Goal: Information Seeking & Learning: Compare options

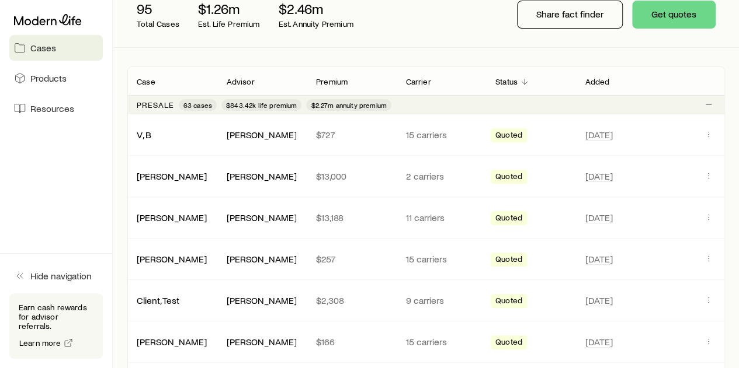
scroll to position [175, 0]
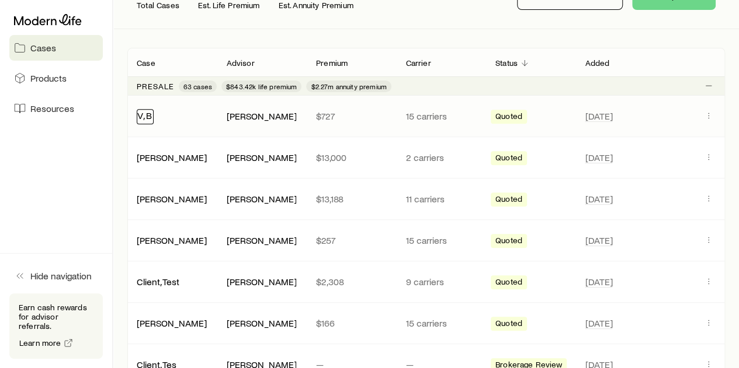
click at [144, 115] on link "V, B" at bounding box center [144, 115] width 15 height 11
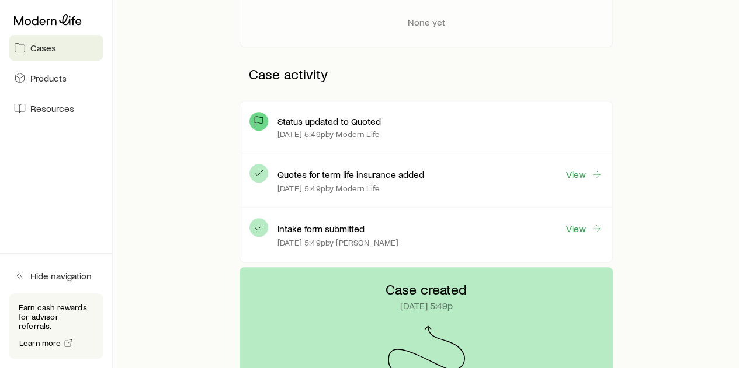
scroll to position [234, 0]
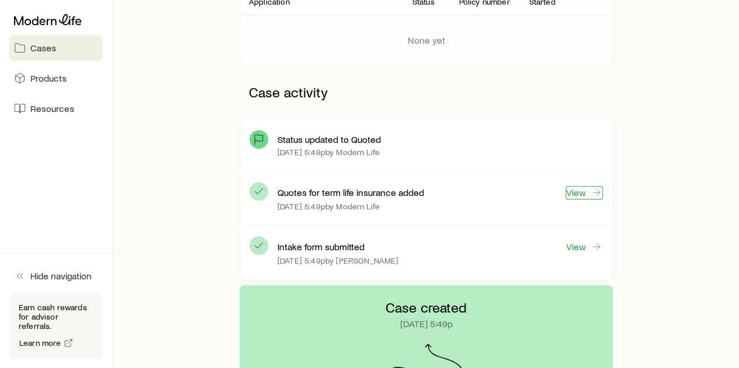
click at [587, 190] on link "View" at bounding box center [583, 192] width 37 height 13
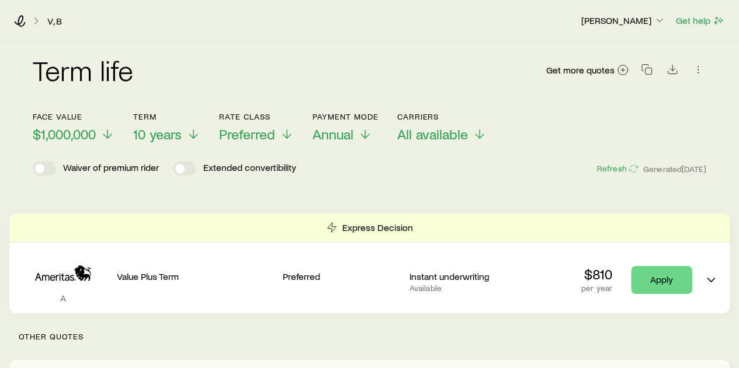
click at [11, 19] on div "V, B [PERSON_NAME] Get help" at bounding box center [369, 21] width 739 height 42
click at [20, 19] on icon at bounding box center [20, 21] width 12 height 12
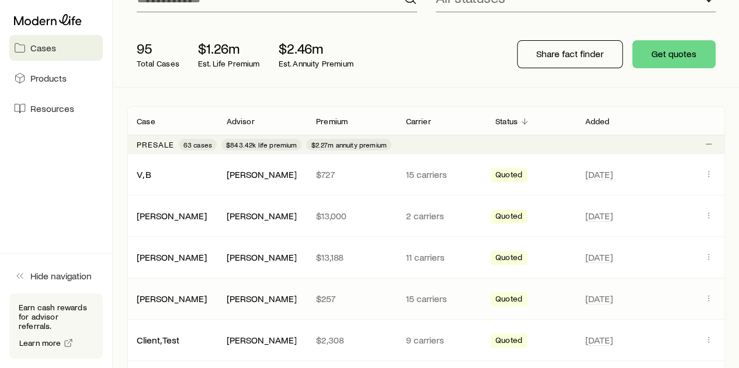
scroll to position [175, 0]
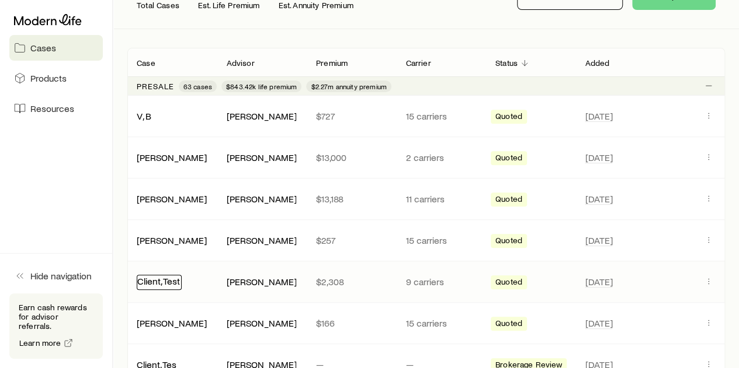
click at [158, 281] on link "Client, Test" at bounding box center [158, 281] width 43 height 11
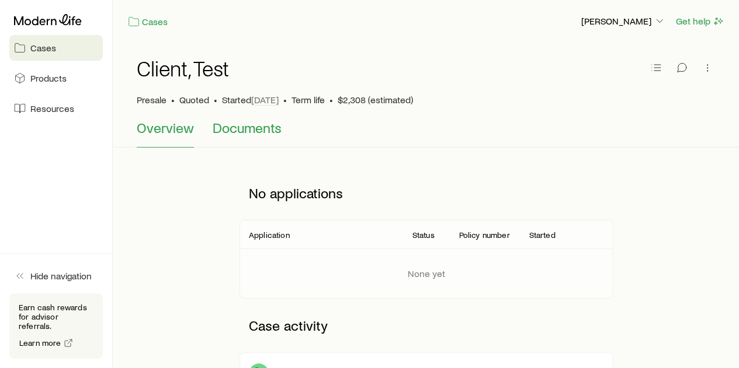
click at [242, 127] on span "Documents" at bounding box center [247, 128] width 69 height 16
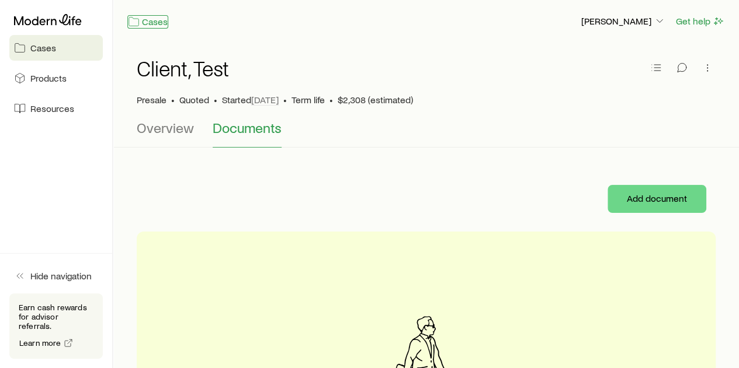
click at [155, 19] on link "Cases" at bounding box center [147, 21] width 41 height 13
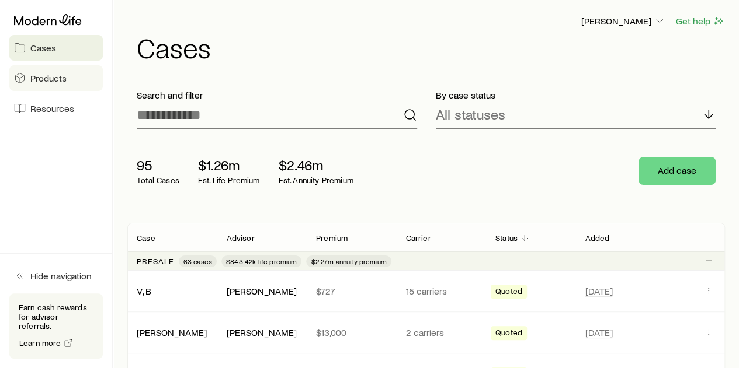
click at [37, 77] on span "Products" at bounding box center [48, 78] width 36 height 12
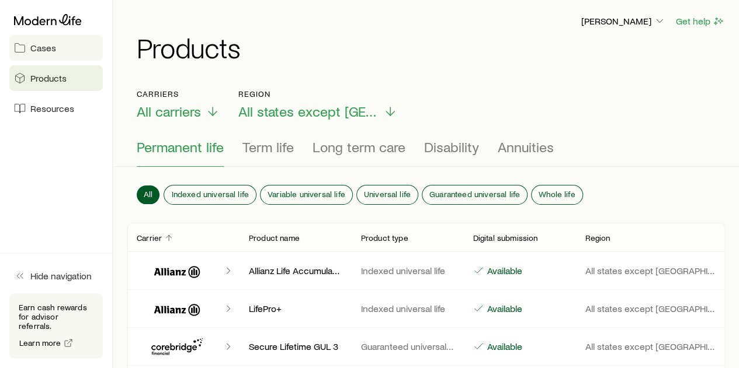
click at [41, 46] on span "Cases" at bounding box center [43, 48] width 26 height 12
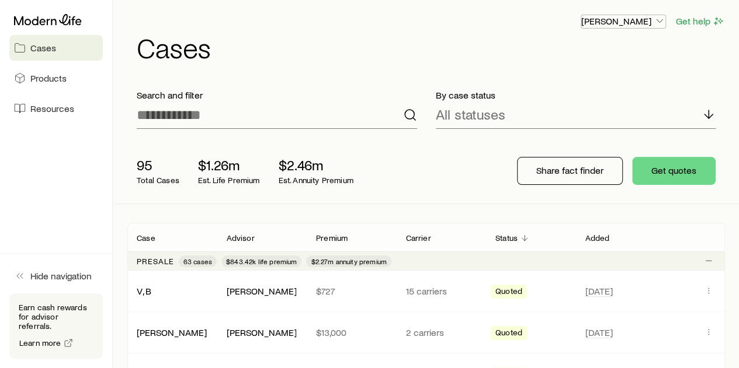
click at [660, 19] on icon "button" at bounding box center [659, 21] width 12 height 12
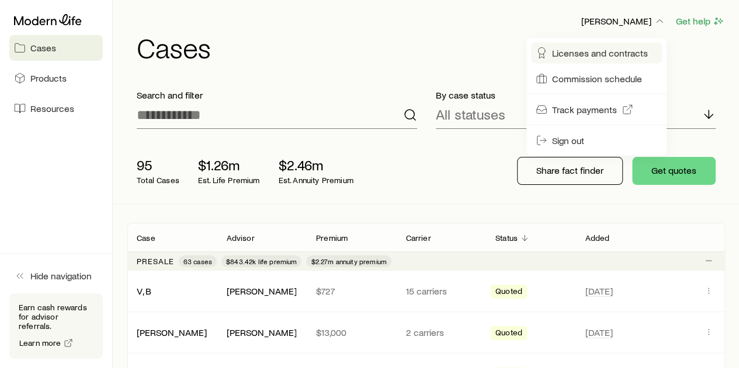
click at [595, 50] on span "Licenses and contracts" at bounding box center [600, 53] width 96 height 12
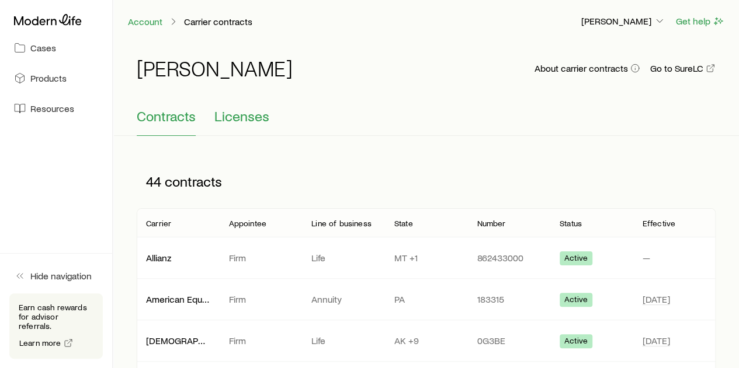
click at [251, 115] on span "Licenses" at bounding box center [241, 116] width 55 height 16
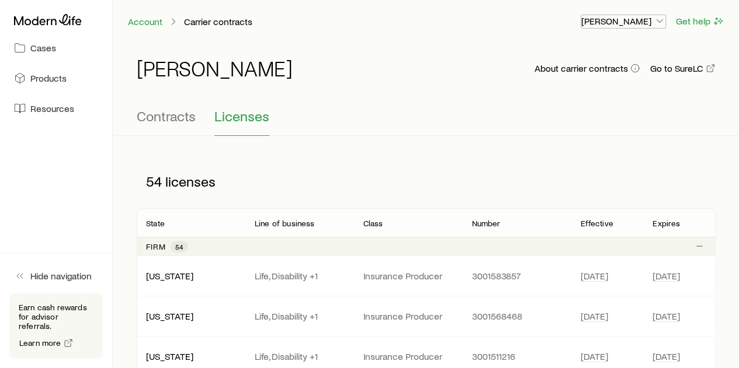
click at [660, 22] on polyline "button" at bounding box center [659, 21] width 6 height 3
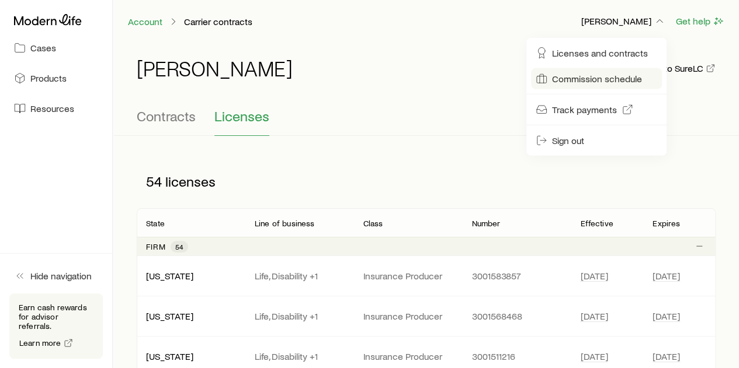
click at [605, 78] on span "Commission schedule" at bounding box center [597, 79] width 90 height 12
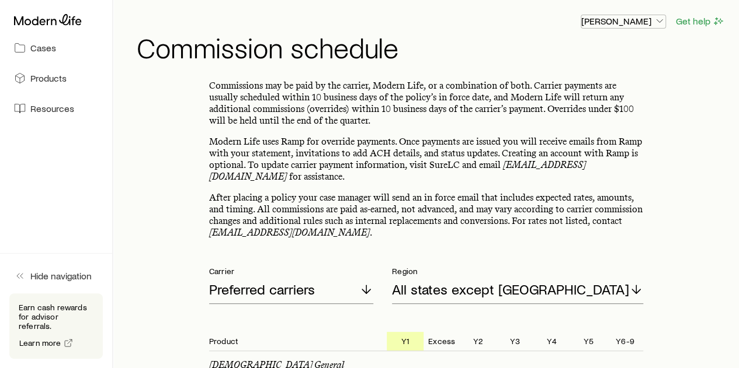
click at [661, 22] on polyline "button" at bounding box center [659, 21] width 6 height 3
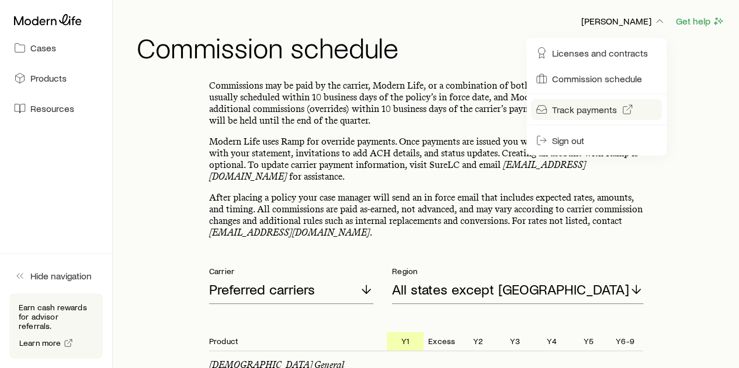
click at [594, 107] on span "Track payments" at bounding box center [584, 110] width 65 height 12
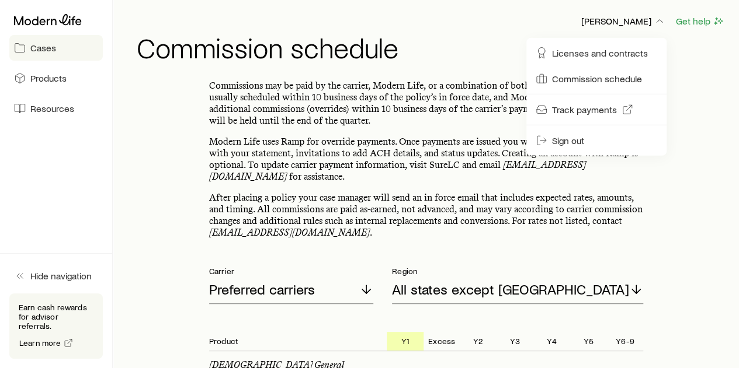
click at [40, 47] on span "Cases" at bounding box center [43, 48] width 26 height 12
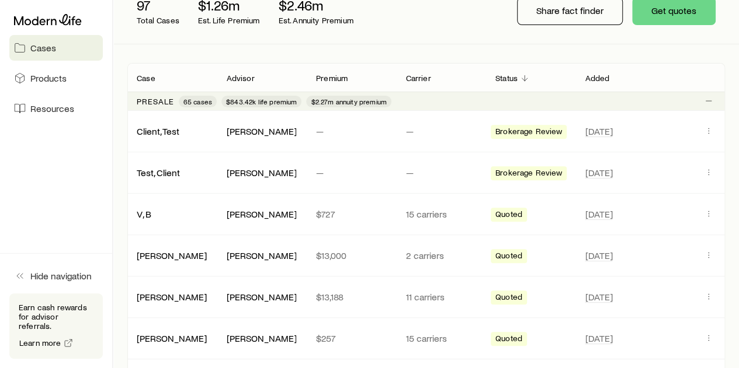
scroll to position [175, 0]
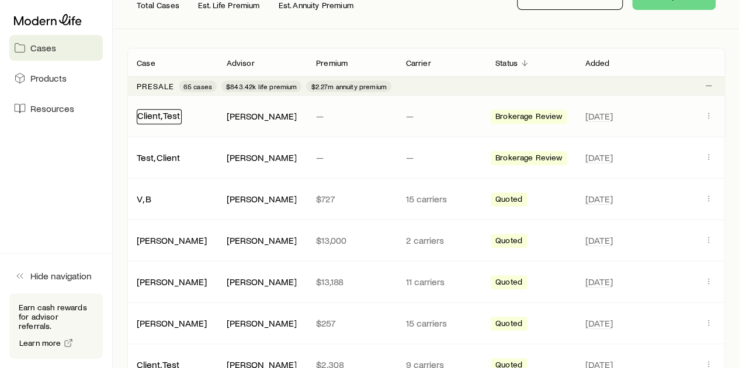
click at [156, 113] on link "Client, Test" at bounding box center [158, 115] width 43 height 11
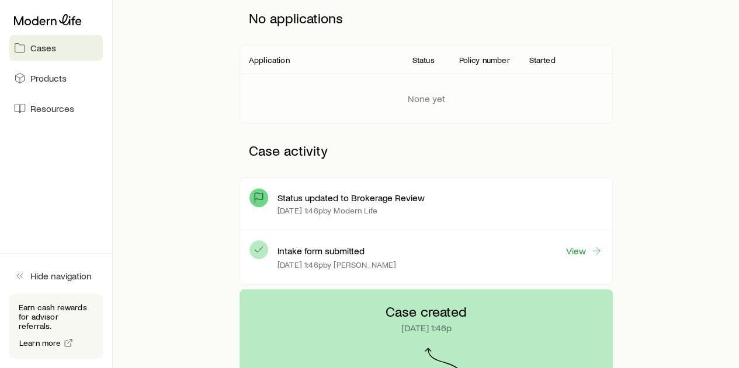
scroll to position [234, 0]
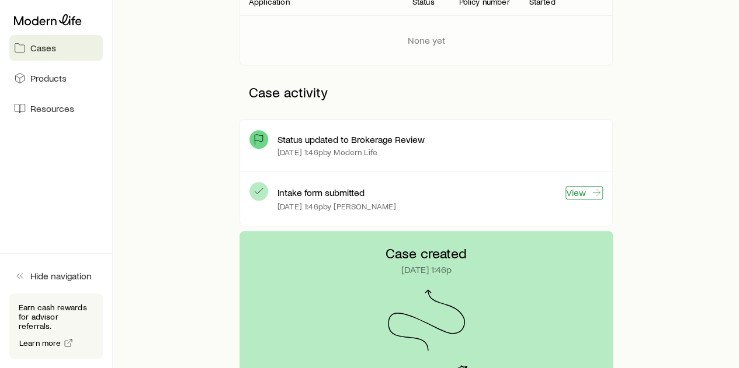
click at [578, 190] on link "View" at bounding box center [583, 192] width 37 height 13
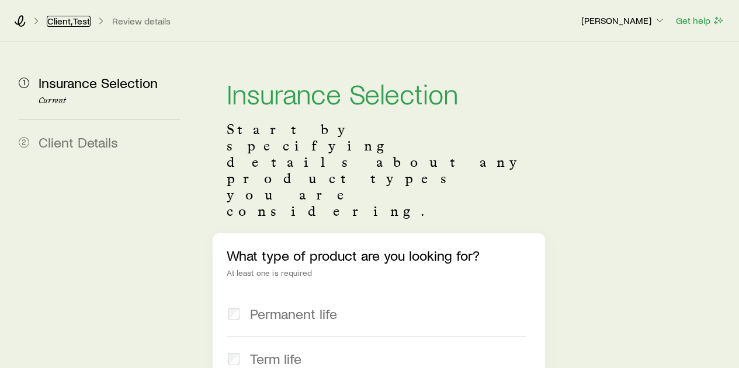
click at [65, 19] on link "Client, Test" at bounding box center [69, 21] width 44 height 11
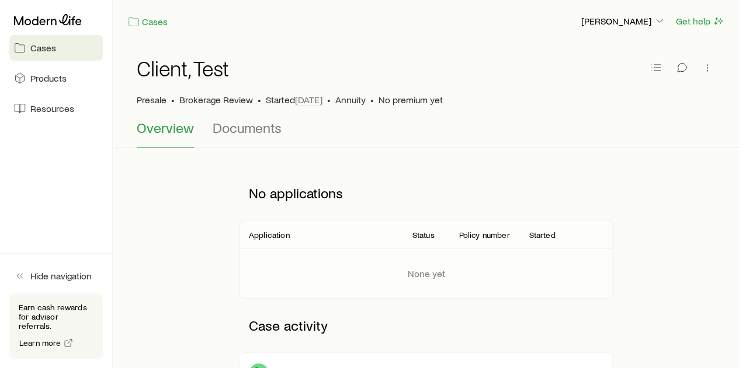
click at [36, 46] on span "Cases" at bounding box center [43, 48] width 26 height 12
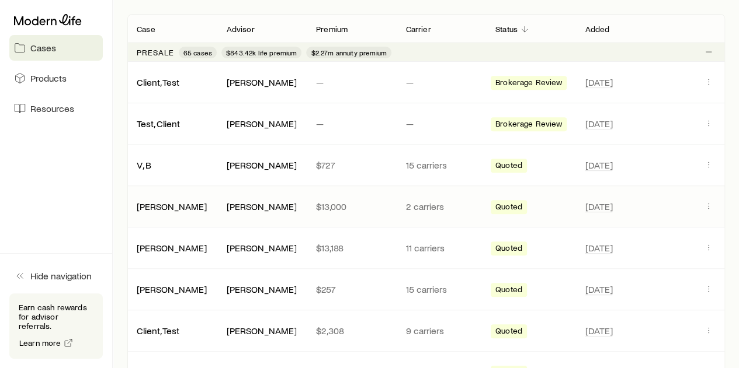
scroll to position [234, 0]
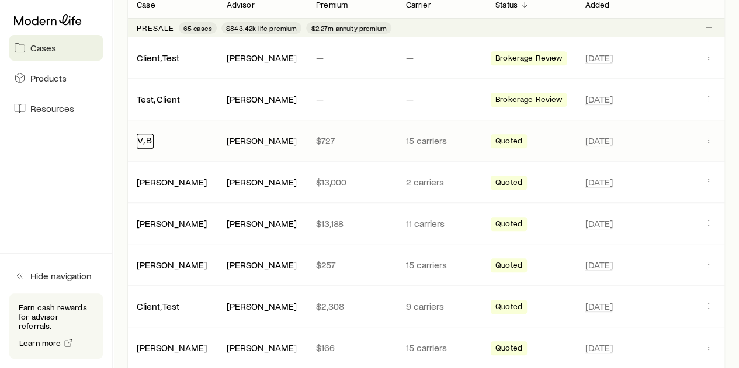
click at [140, 140] on link "V, B" at bounding box center [144, 139] width 15 height 11
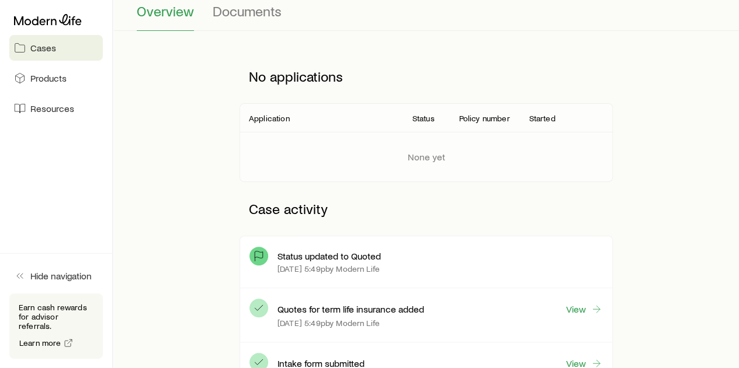
scroll to position [175, 0]
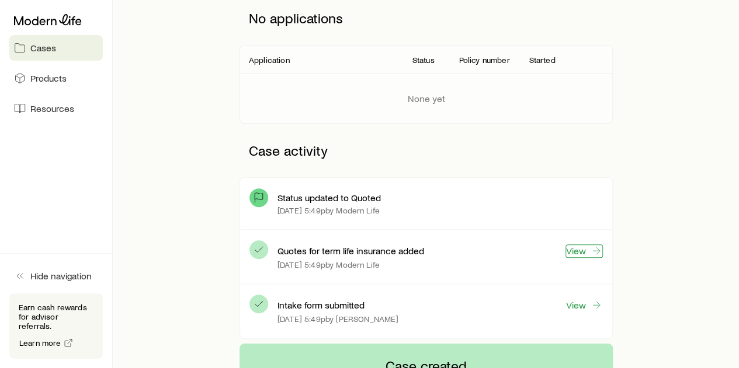
click at [575, 250] on link "View" at bounding box center [583, 251] width 37 height 13
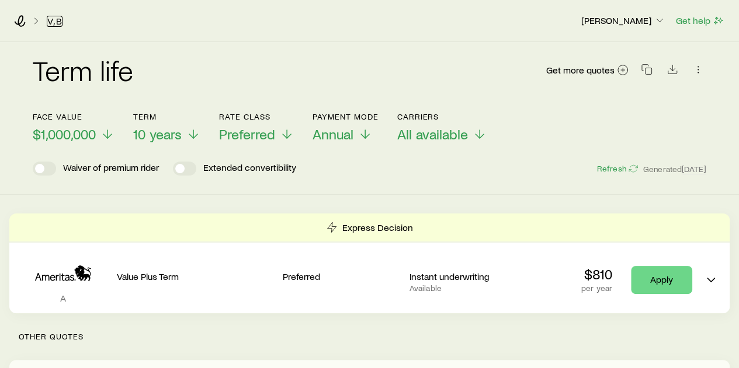
click at [60, 23] on link "V, B" at bounding box center [55, 21] width 16 height 11
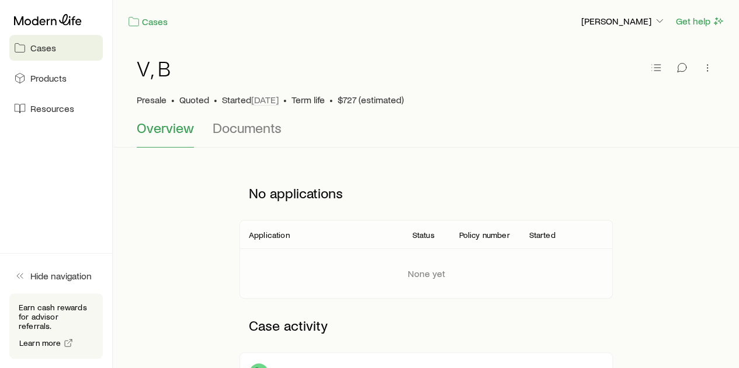
click at [42, 46] on span "Cases" at bounding box center [43, 48] width 26 height 12
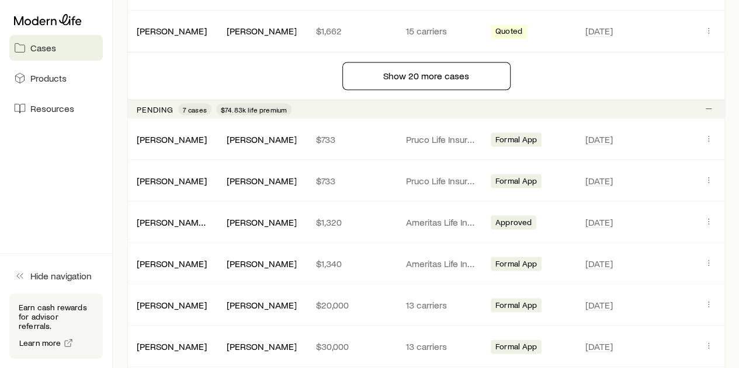
scroll to position [1051, 0]
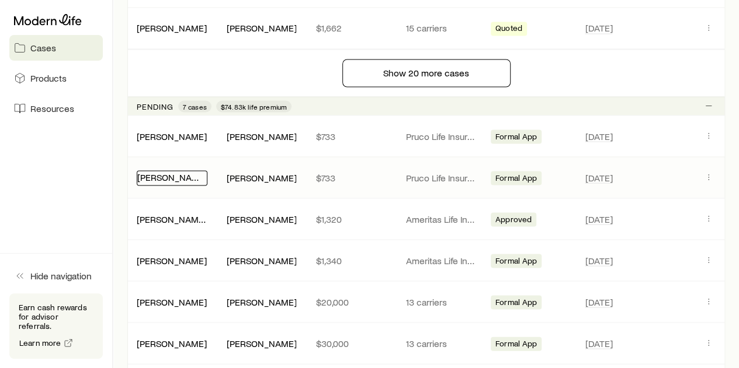
click at [180, 171] on link "[PERSON_NAME]" at bounding box center [172, 176] width 70 height 11
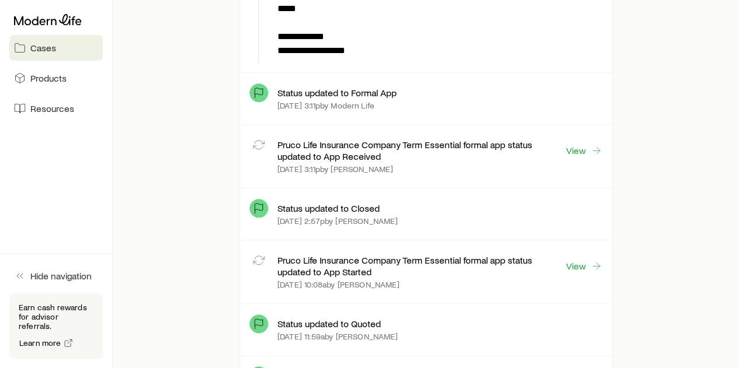
scroll to position [584, 0]
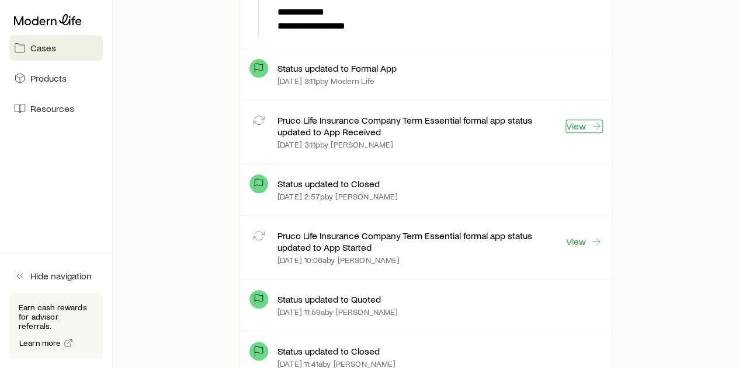
click at [579, 124] on link "View" at bounding box center [583, 126] width 37 height 13
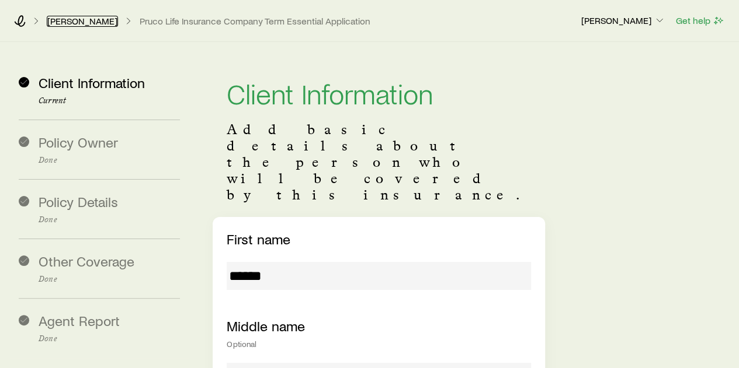
click at [67, 19] on link "[PERSON_NAME]" at bounding box center [82, 21] width 71 height 11
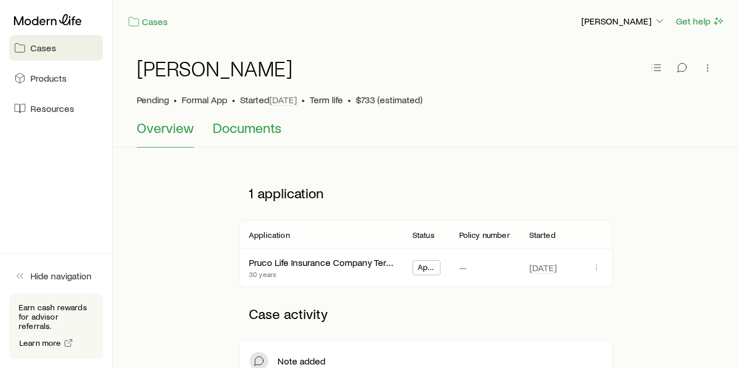
click at [254, 127] on span "Documents" at bounding box center [247, 128] width 69 height 16
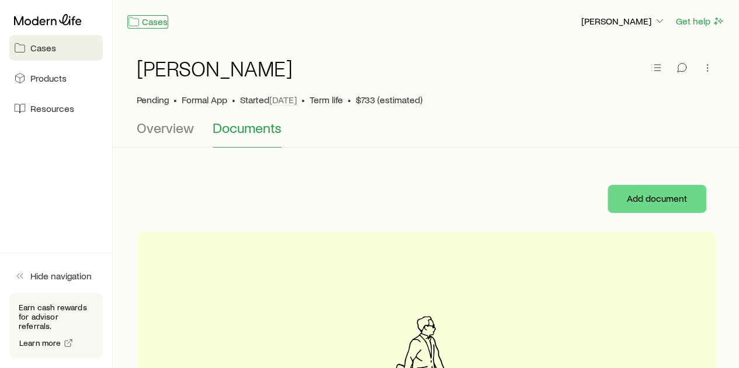
click at [154, 20] on link "Cases" at bounding box center [147, 21] width 41 height 13
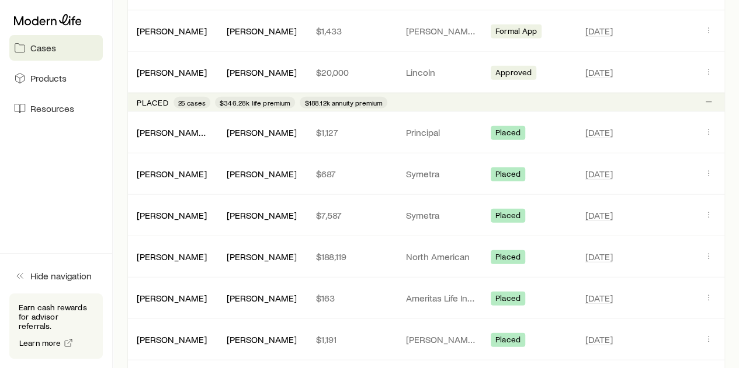
scroll to position [1402, 0]
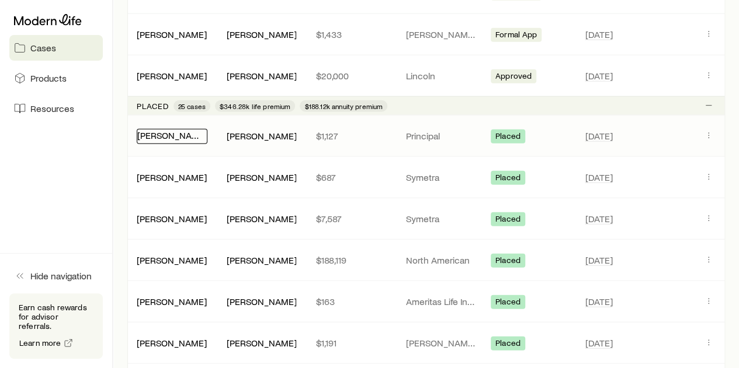
click at [178, 130] on link "[PERSON_NAME], [PERSON_NAME]" at bounding box center [208, 135] width 143 height 11
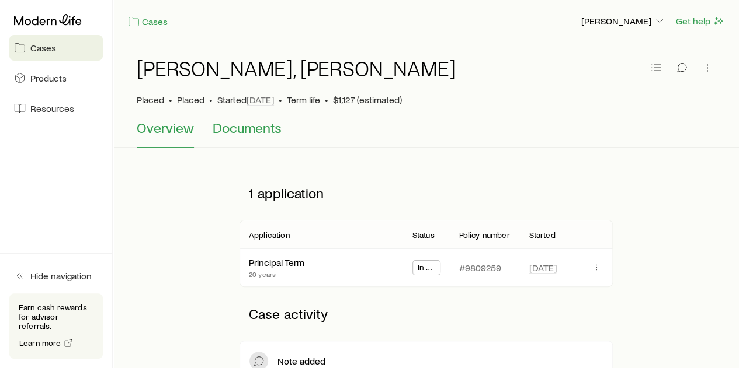
click at [258, 126] on span "Documents" at bounding box center [247, 128] width 69 height 16
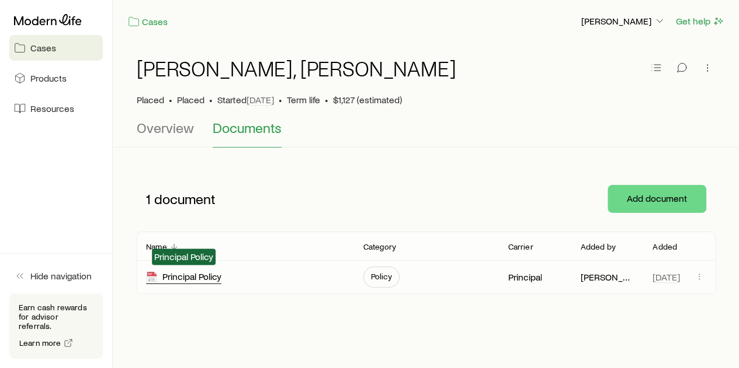
click at [197, 277] on div "Principal Policy" at bounding box center [183, 277] width 75 height 13
click at [155, 19] on link "Cases" at bounding box center [147, 21] width 41 height 13
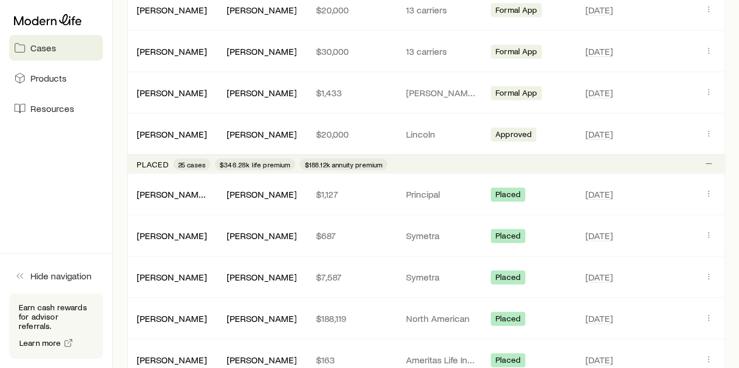
scroll to position [1285, 0]
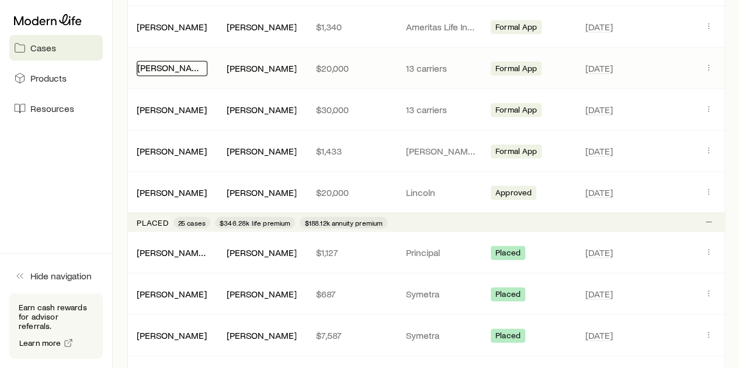
click at [172, 63] on link "[PERSON_NAME]" at bounding box center [172, 67] width 70 height 11
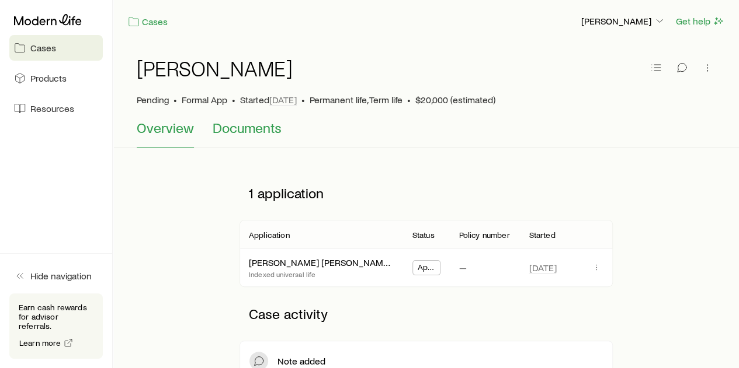
click at [260, 133] on span "Documents" at bounding box center [247, 128] width 69 height 16
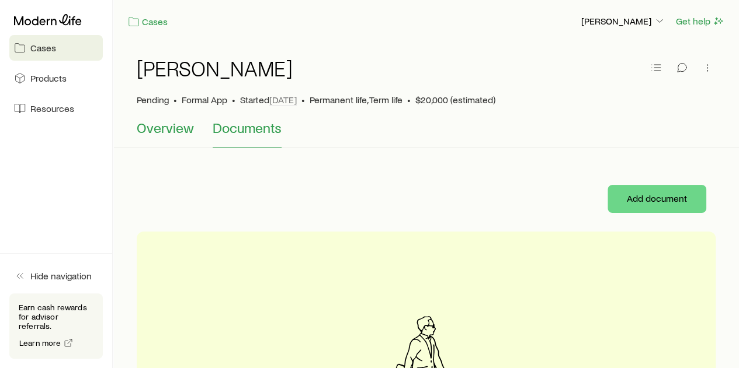
click at [179, 130] on span "Overview" at bounding box center [165, 128] width 57 height 16
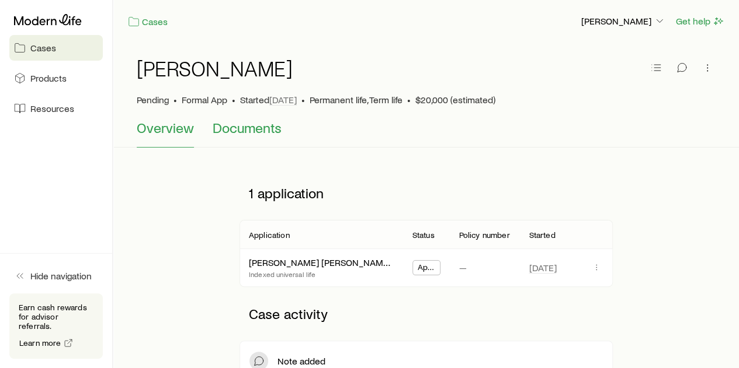
click at [265, 130] on span "Documents" at bounding box center [247, 128] width 69 height 16
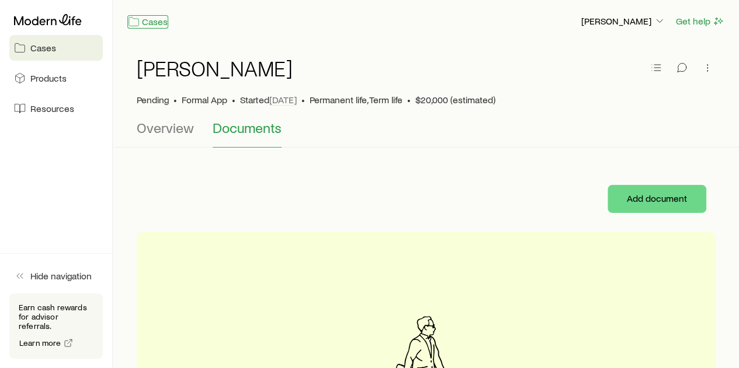
click at [155, 20] on link "Cases" at bounding box center [147, 21] width 41 height 13
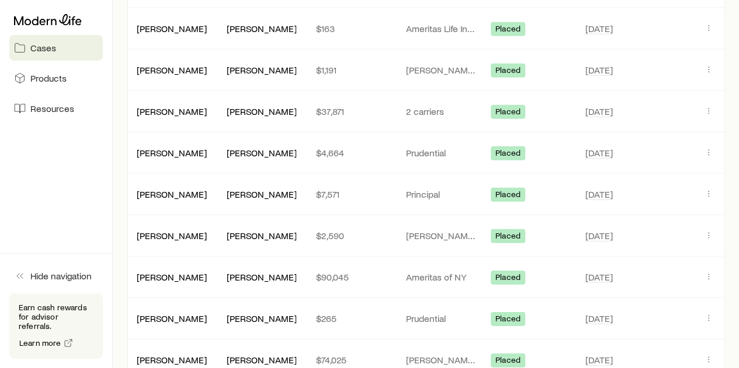
scroll to position [1694, 0]
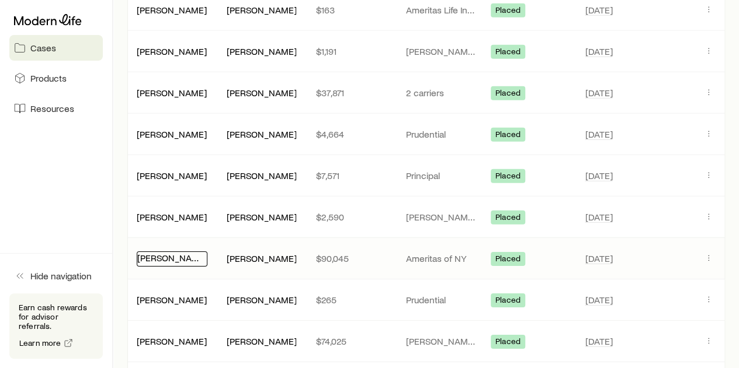
click at [172, 252] on link "[PERSON_NAME]" at bounding box center [172, 257] width 70 height 11
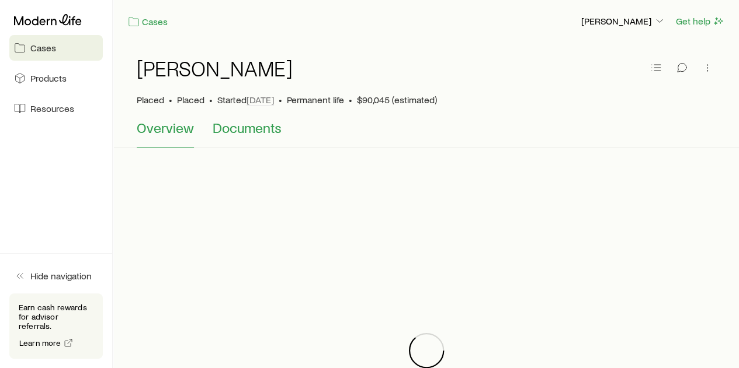
click at [255, 128] on span "Documents" at bounding box center [247, 128] width 69 height 16
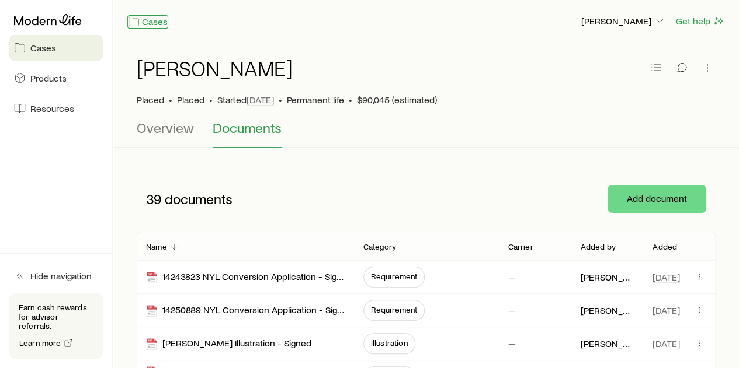
click at [156, 22] on link "Cases" at bounding box center [147, 21] width 41 height 13
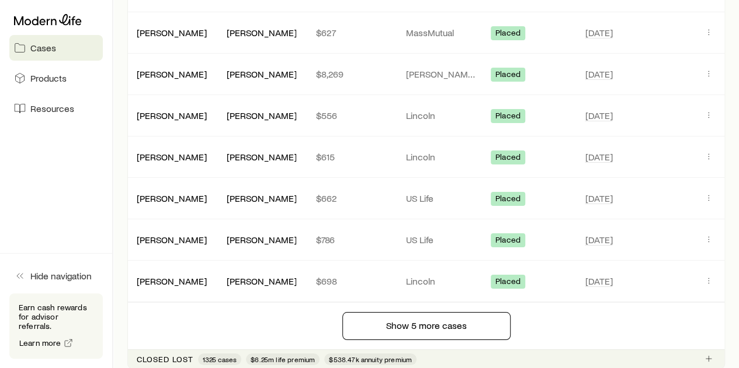
scroll to position [2132, 0]
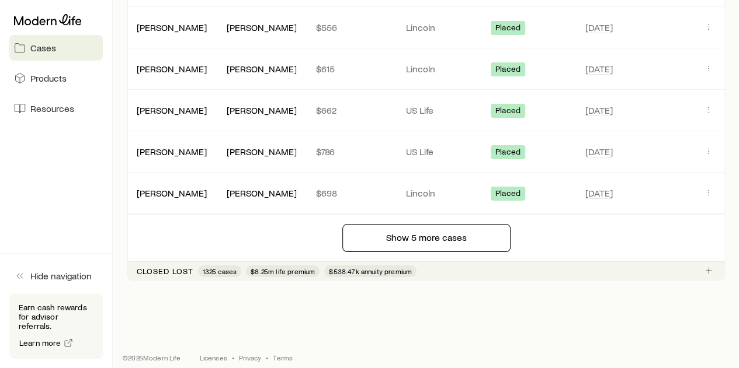
click at [155, 267] on p "Closed lost" at bounding box center [165, 271] width 57 height 9
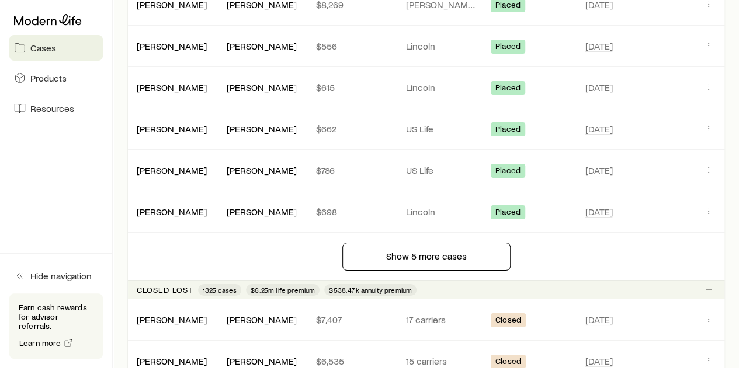
scroll to position [2172, 0]
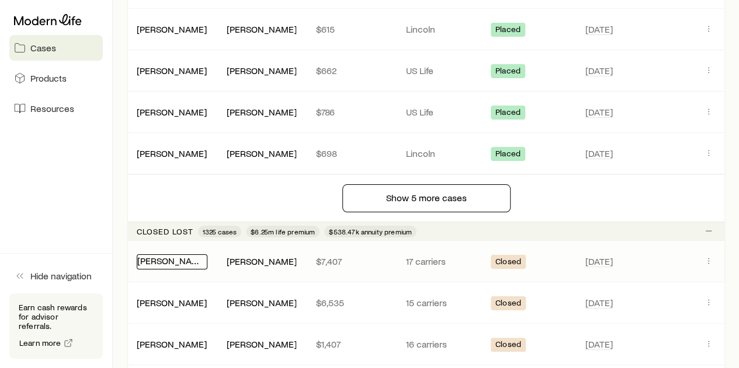
click at [159, 255] on link "[PERSON_NAME]" at bounding box center [172, 260] width 70 height 11
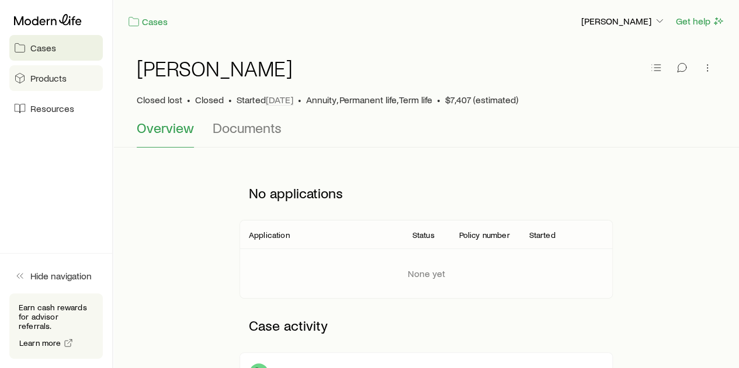
click at [48, 77] on span "Products" at bounding box center [48, 78] width 36 height 12
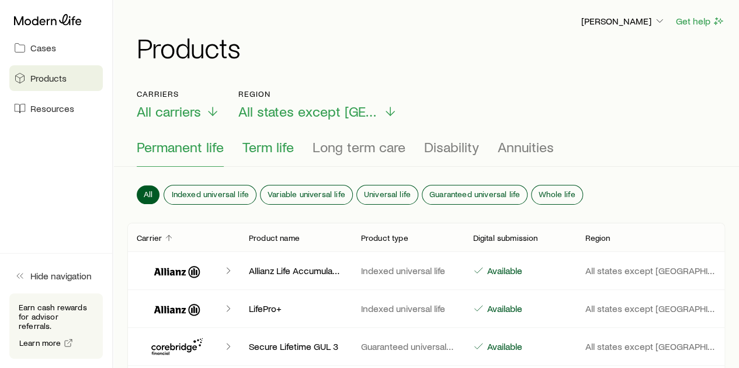
click at [267, 147] on span "Term life" at bounding box center [267, 147] width 51 height 16
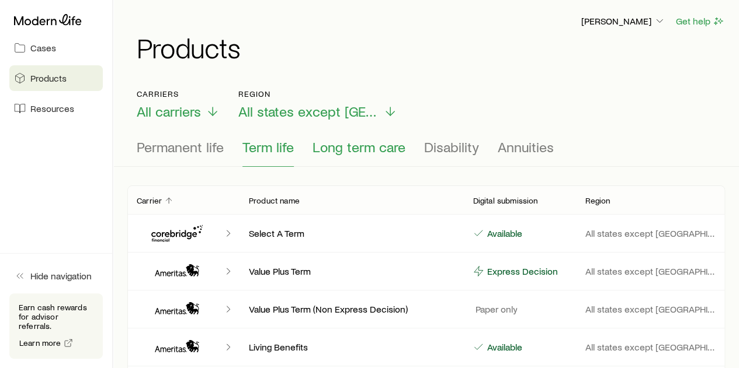
click at [342, 147] on span "Long term care" at bounding box center [358, 147] width 93 height 16
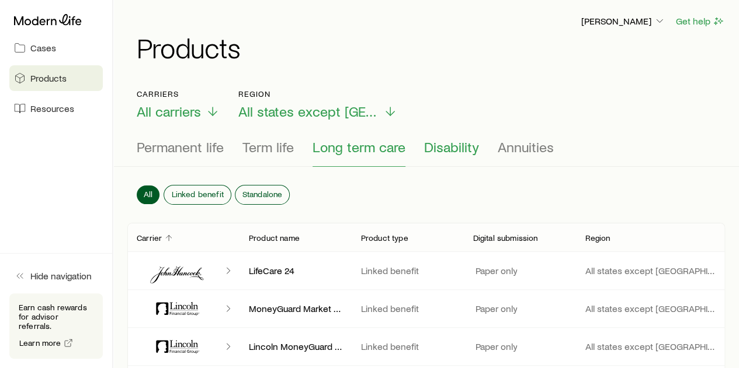
click at [446, 145] on span "Disability" at bounding box center [451, 147] width 55 height 16
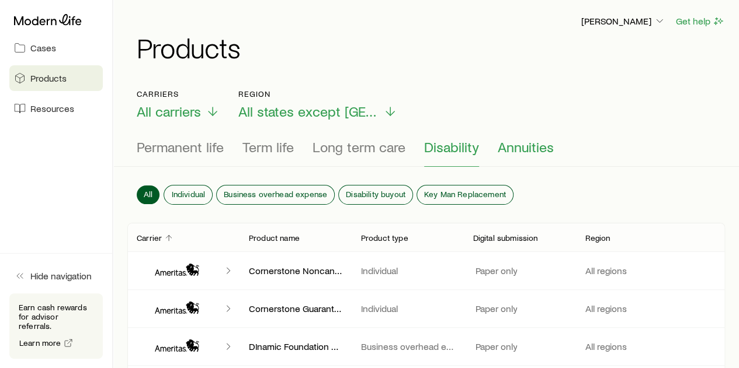
click at [526, 144] on span "Annuities" at bounding box center [526, 147] width 56 height 16
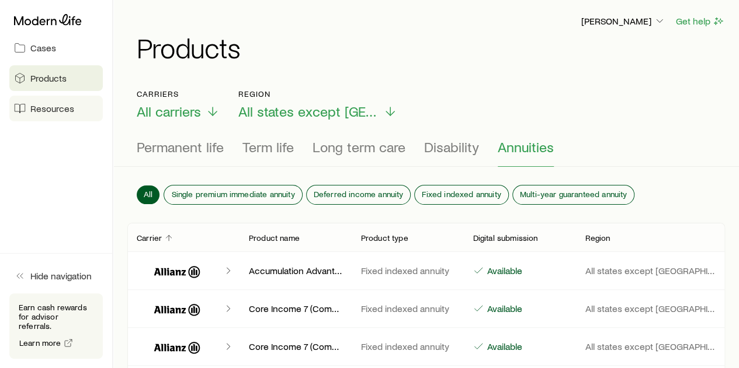
click at [48, 108] on span "Resources" at bounding box center [52, 109] width 44 height 12
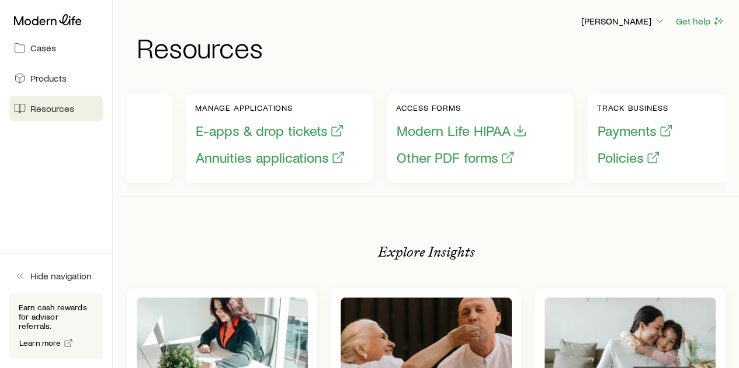
scroll to position [0, 201]
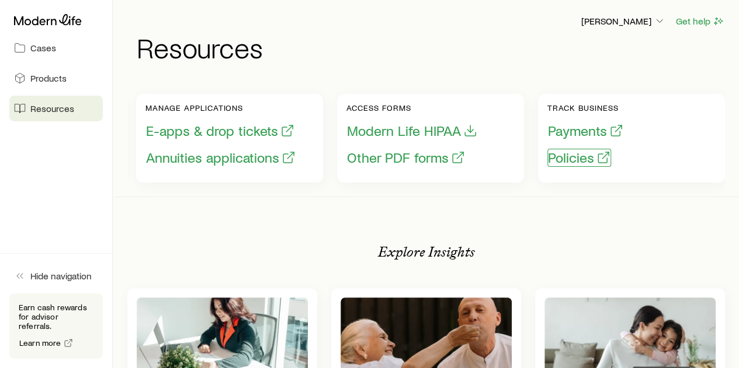
click at [561, 159] on button "Policies" at bounding box center [579, 158] width 64 height 18
click at [53, 52] on span "Cases" at bounding box center [43, 48] width 26 height 12
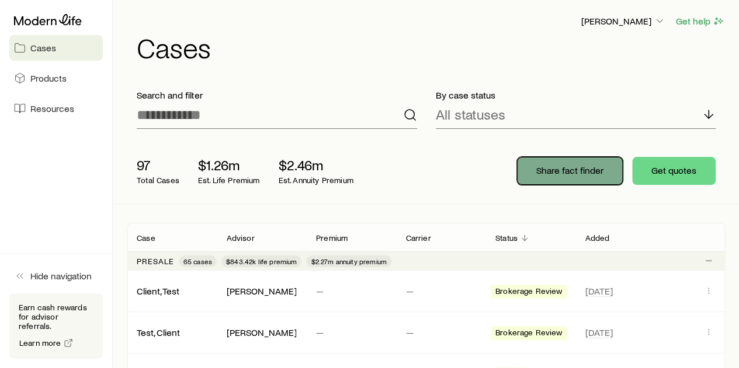
click at [566, 171] on p "Share fact finder" at bounding box center [569, 171] width 67 height 12
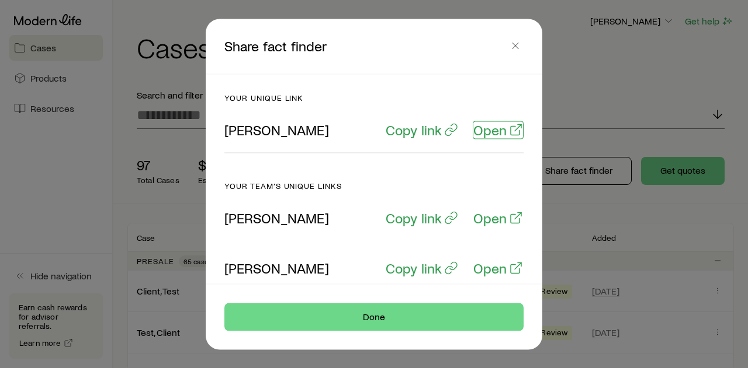
click at [479, 128] on p "Open" at bounding box center [489, 129] width 33 height 16
click at [513, 44] on icon "button" at bounding box center [515, 46] width 12 height 12
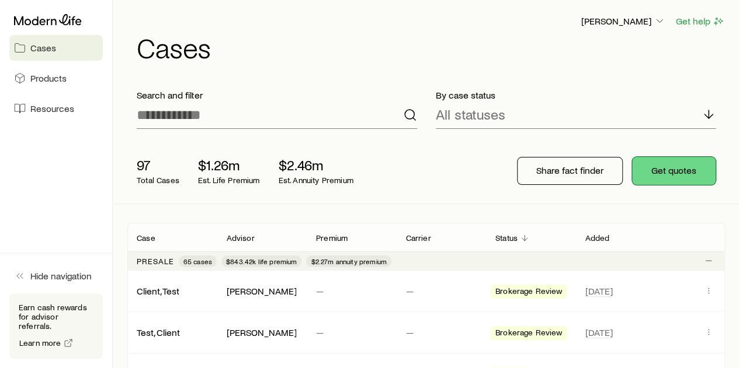
click at [676, 168] on button "Get quotes" at bounding box center [674, 171] width 84 height 28
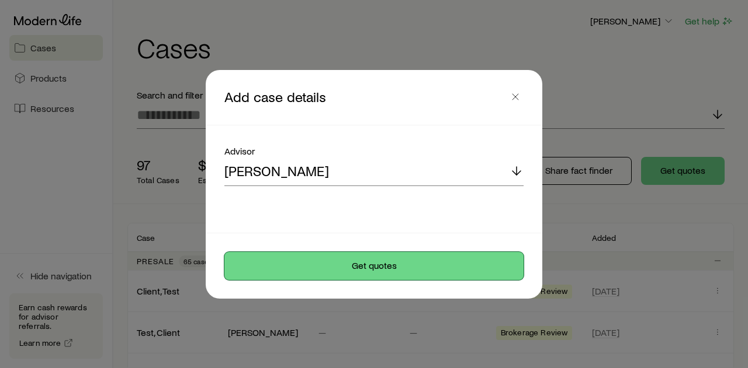
click at [374, 263] on button "Get quotes" at bounding box center [373, 266] width 299 height 28
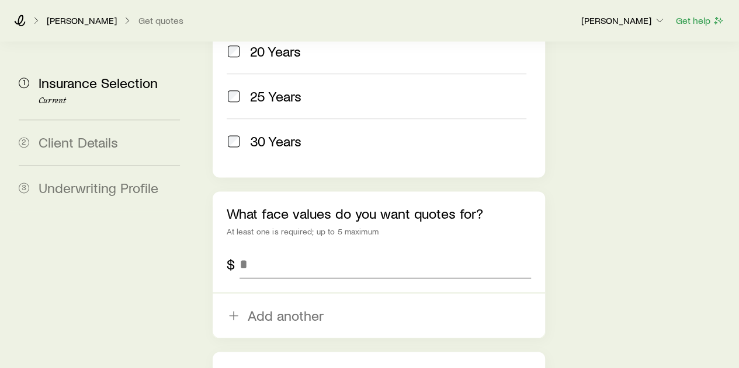
scroll to position [701, 0]
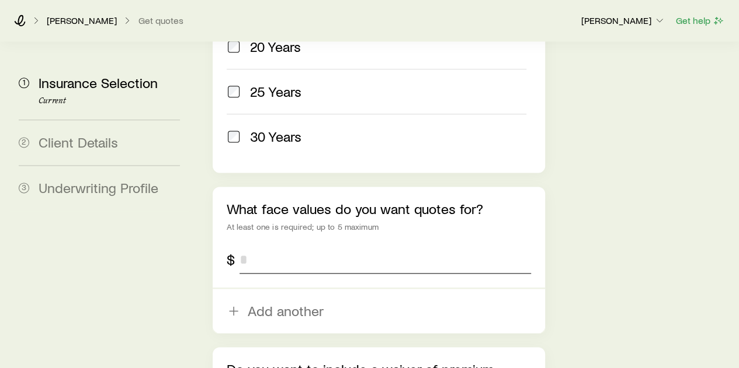
click at [259, 246] on input "tel" at bounding box center [384, 260] width 291 height 28
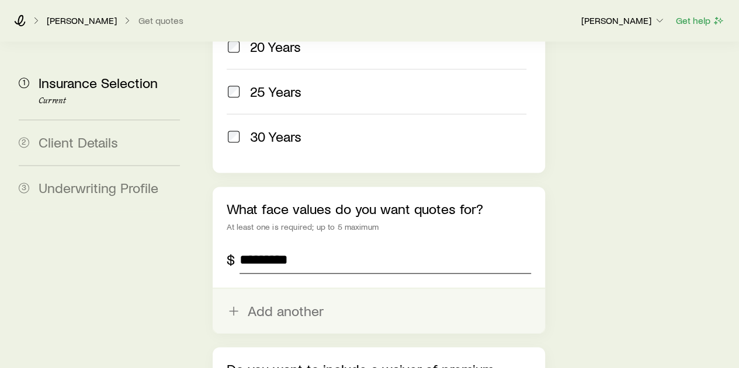
type input "*********"
click at [277, 289] on button "Add another" at bounding box center [379, 311] width 332 height 44
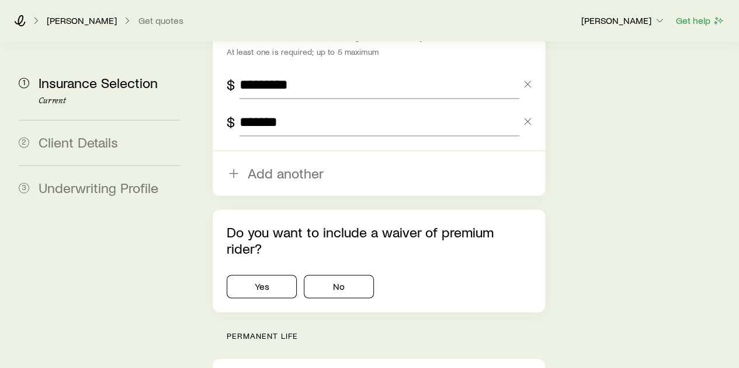
scroll to position [876, 0]
type input "*******"
click at [347, 275] on button "No" at bounding box center [339, 286] width 70 height 23
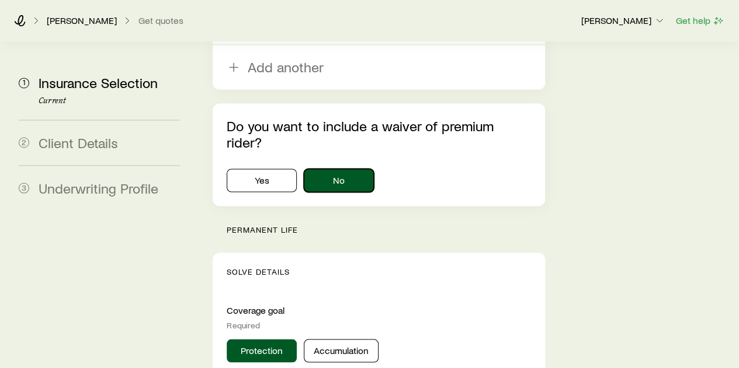
scroll to position [993, 0]
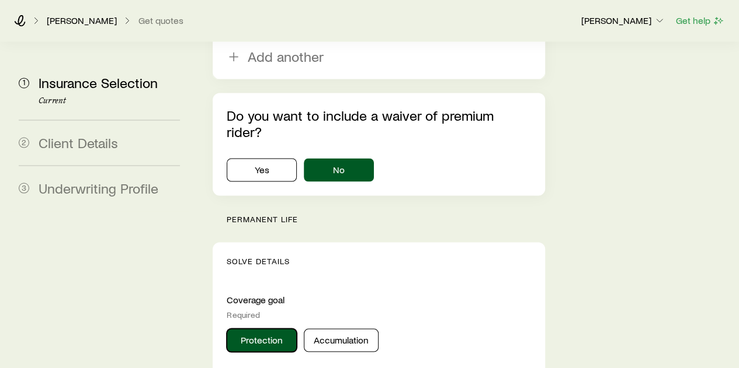
click at [265, 329] on button "Protection" at bounding box center [262, 340] width 70 height 23
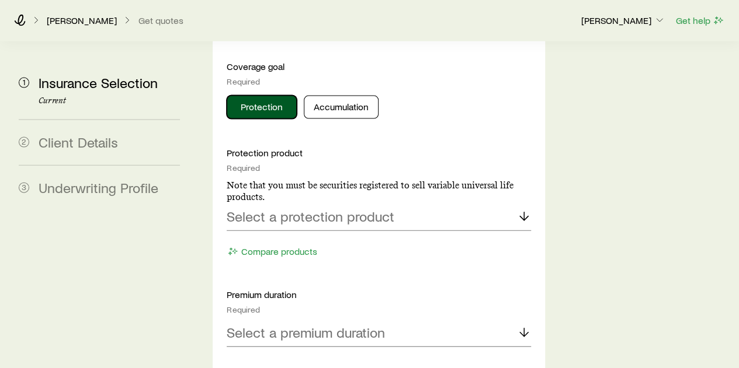
scroll to position [1226, 0]
click at [288, 245] on button "Compare products" at bounding box center [272, 251] width 91 height 13
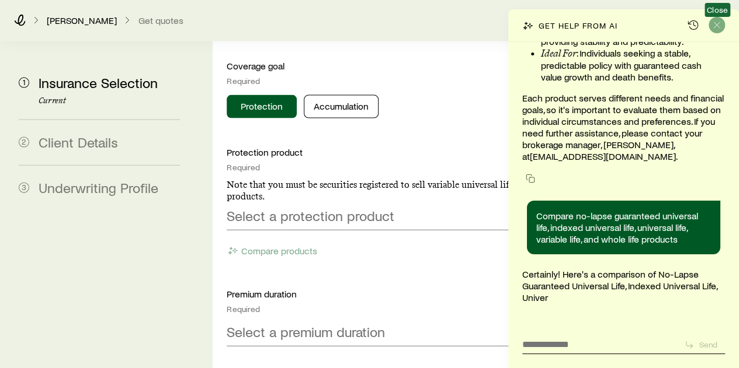
scroll to position [158105, 0]
click at [719, 23] on icon "Close" at bounding box center [717, 25] width 12 height 12
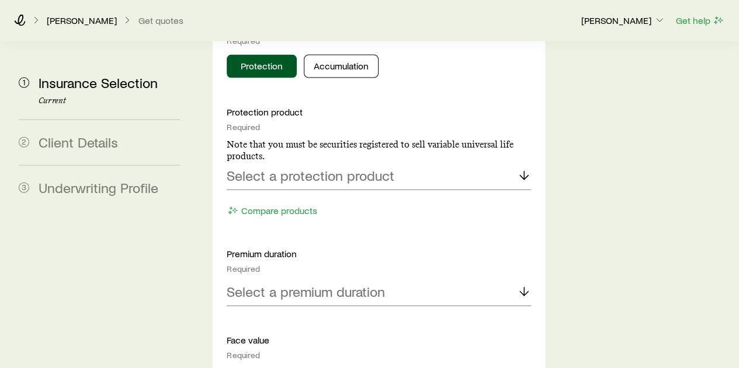
scroll to position [1285, 0]
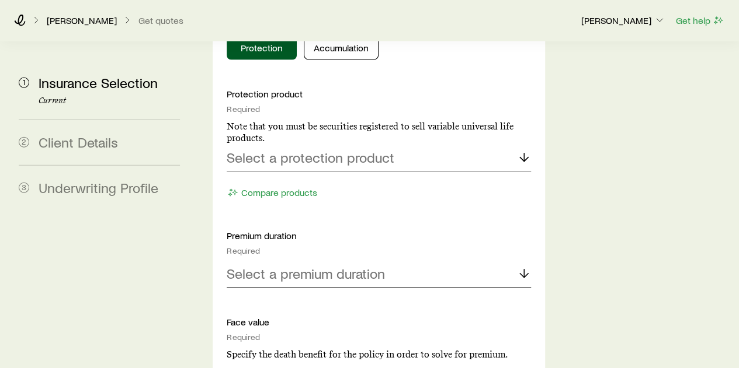
click at [342, 266] on p "Select a premium duration" at bounding box center [306, 274] width 158 height 16
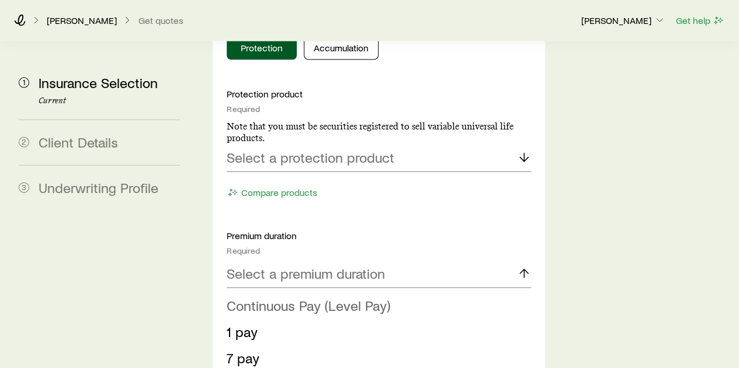
click at [283, 297] on span "Continuous Pay (Level Pay)" at bounding box center [309, 305] width 164 height 17
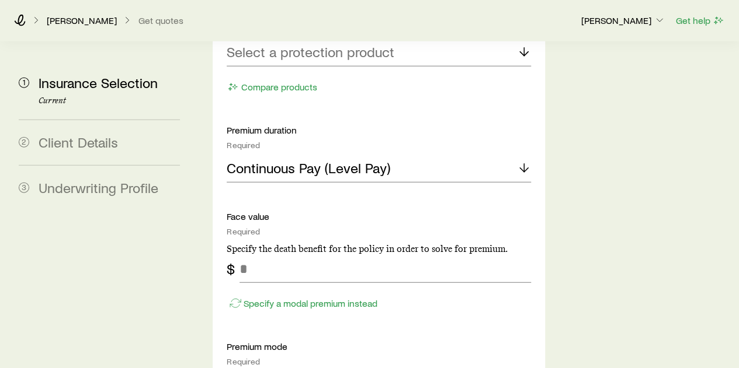
scroll to position [1402, 0]
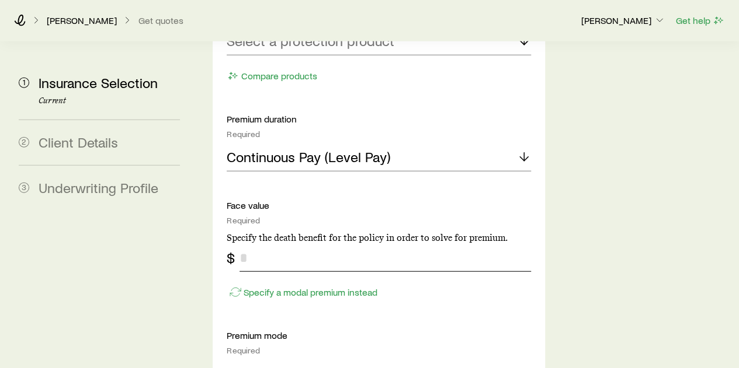
click at [265, 244] on input "tel" at bounding box center [384, 258] width 291 height 28
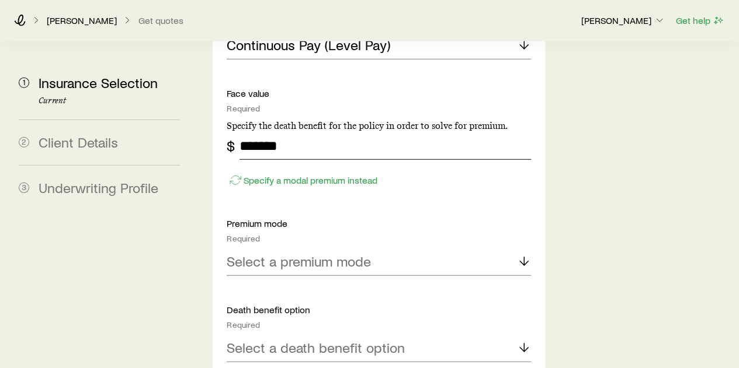
scroll to position [1518, 0]
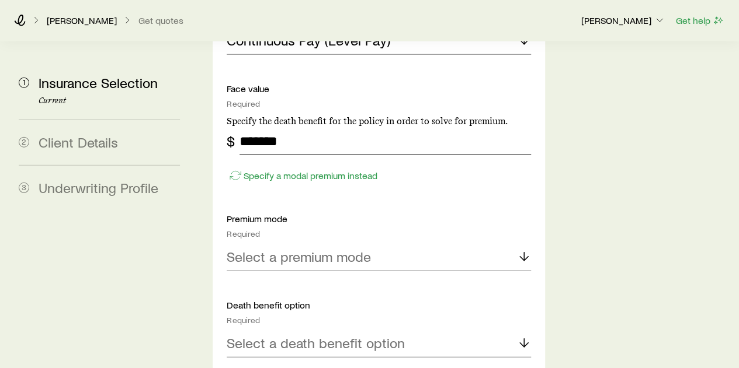
type input "*******"
click at [344, 249] on p "Select a premium mode" at bounding box center [299, 257] width 144 height 16
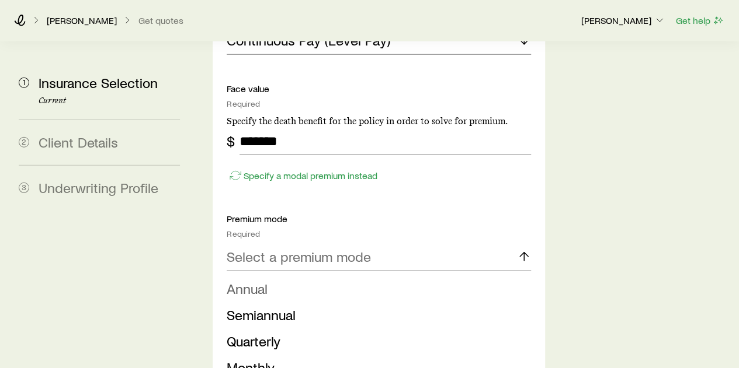
click at [259, 280] on span "Annual" at bounding box center [247, 288] width 41 height 17
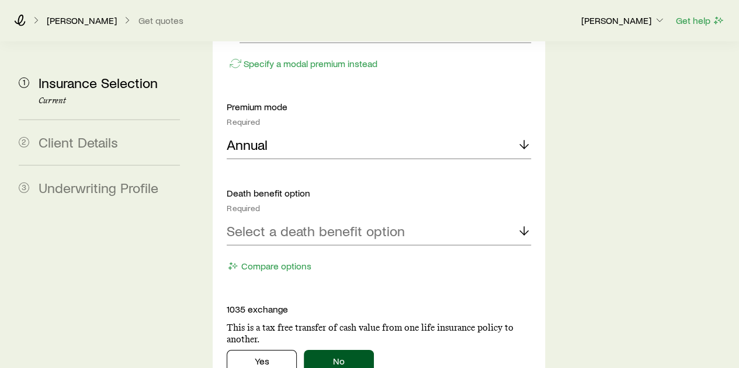
scroll to position [1635, 0]
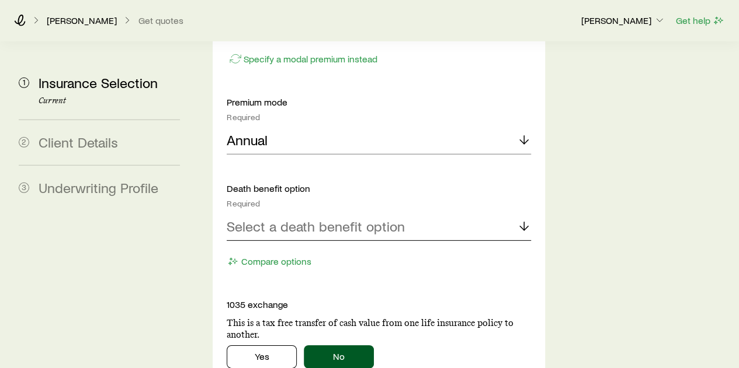
click at [406, 213] on div "Select a death benefit option" at bounding box center [379, 227] width 304 height 28
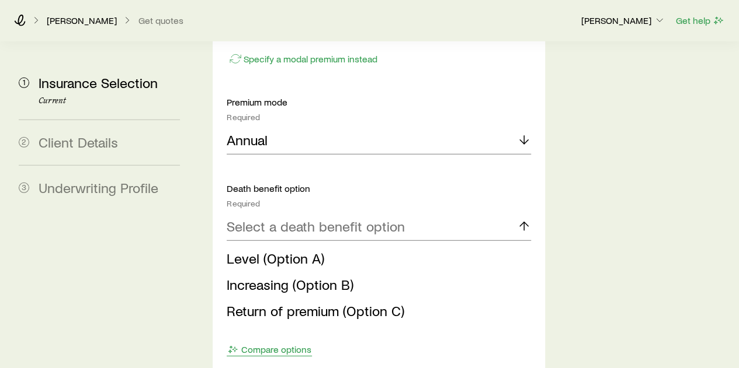
click at [300, 250] on span "Level (Option A)" at bounding box center [276, 258] width 98 height 17
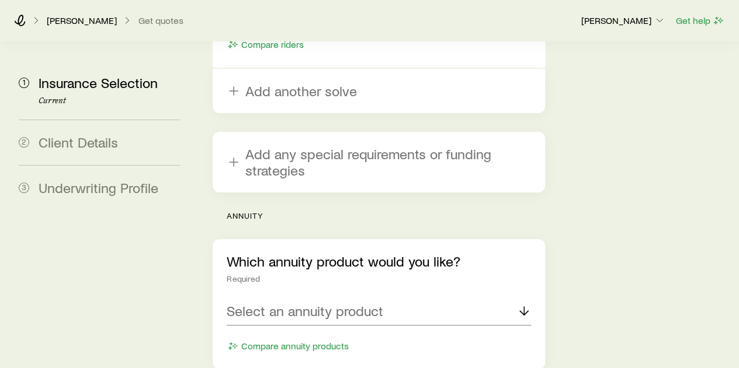
scroll to position [2219, 0]
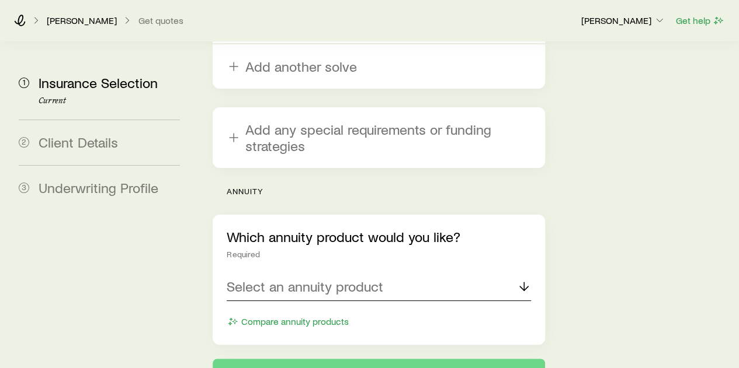
click at [524, 283] on line at bounding box center [524, 287] width 0 height 8
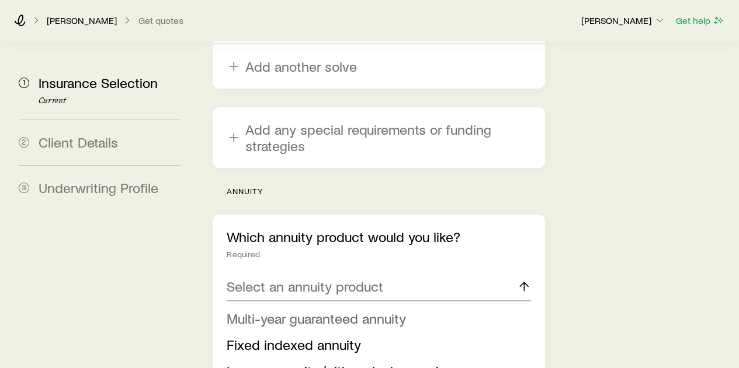
click at [329, 310] on span "Multi-year guaranteed annuity" at bounding box center [316, 318] width 179 height 17
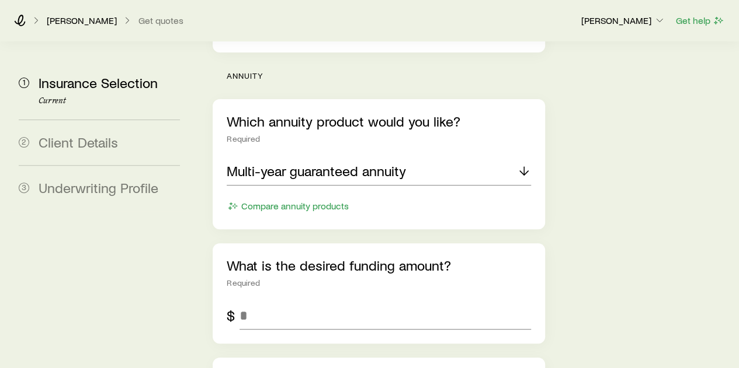
scroll to position [2336, 0]
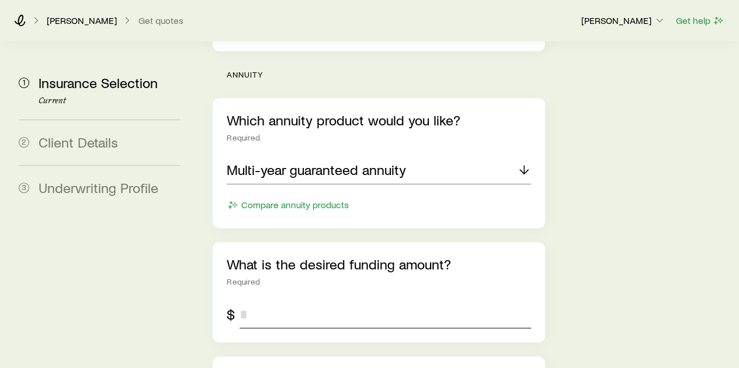
click at [269, 301] on input "tel" at bounding box center [384, 315] width 291 height 28
type input "*"
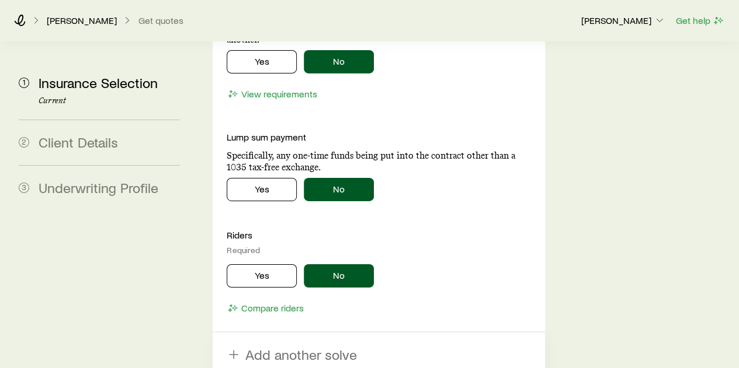
scroll to position [1927, 0]
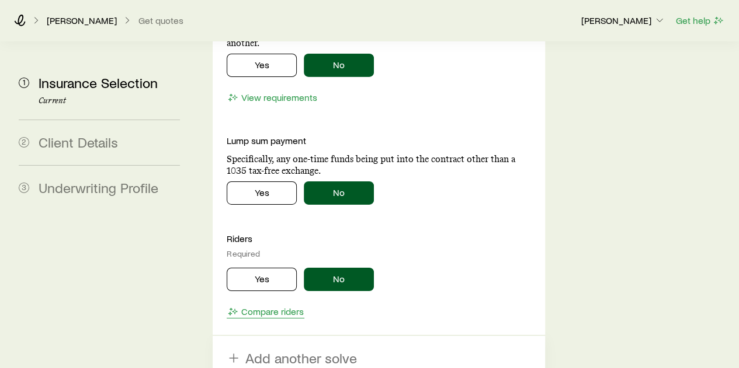
type input "*******"
click at [269, 305] on button "Compare riders" at bounding box center [266, 311] width 78 height 13
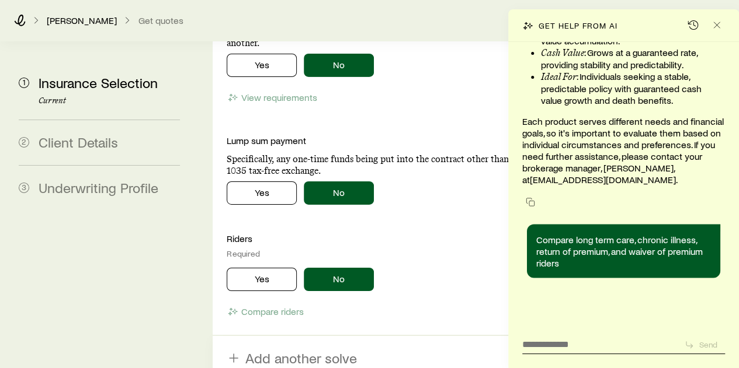
scroll to position [159023, 0]
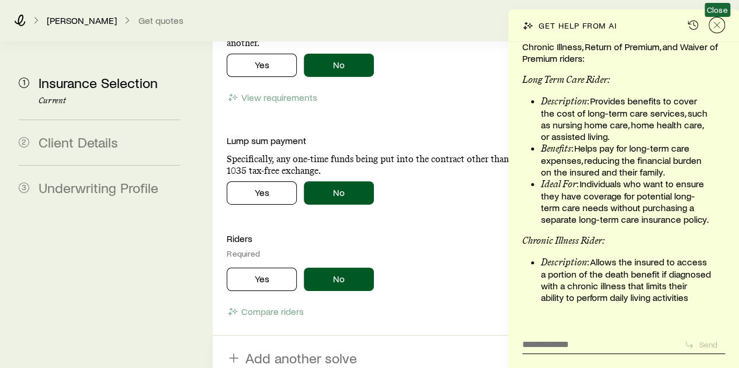
click at [717, 24] on line "Close" at bounding box center [717, 25] width 6 height 6
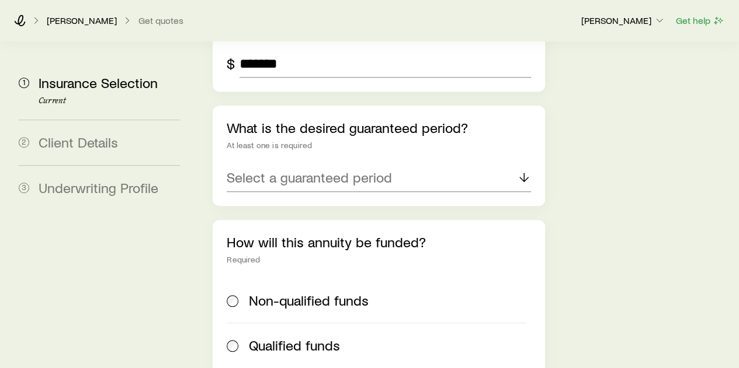
scroll to position [2570, 0]
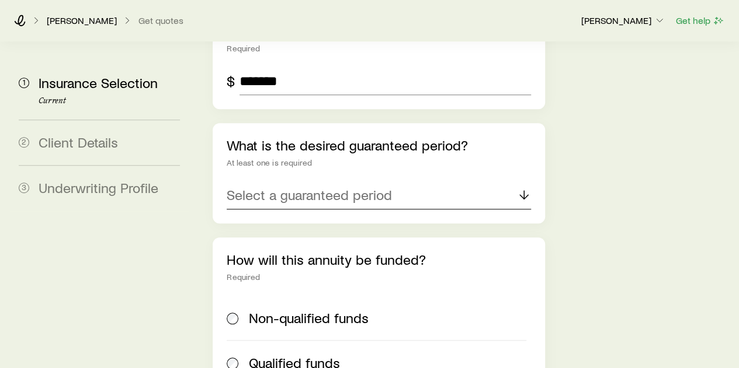
click at [528, 188] on icon at bounding box center [524, 195] width 14 height 14
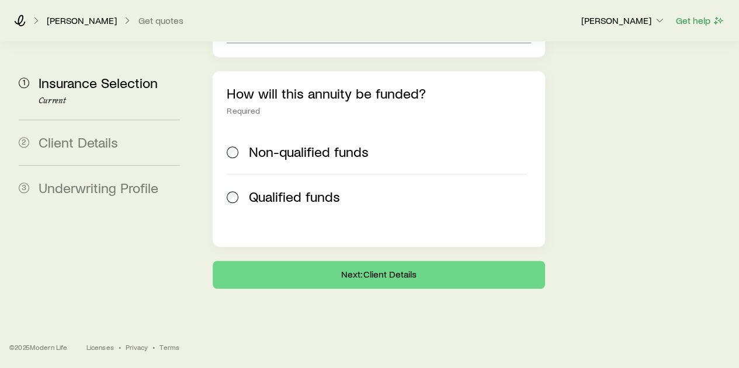
scroll to position [2651, 0]
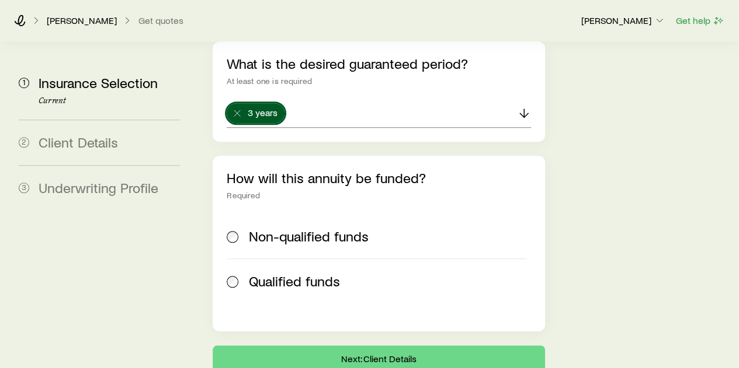
click at [235, 214] on label "Non-qualified funds" at bounding box center [376, 236] width 299 height 44
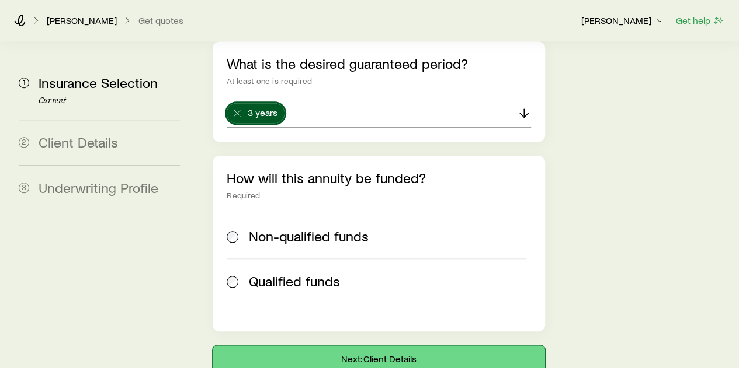
click at [395, 346] on button "Next: Client Details" at bounding box center [379, 360] width 332 height 28
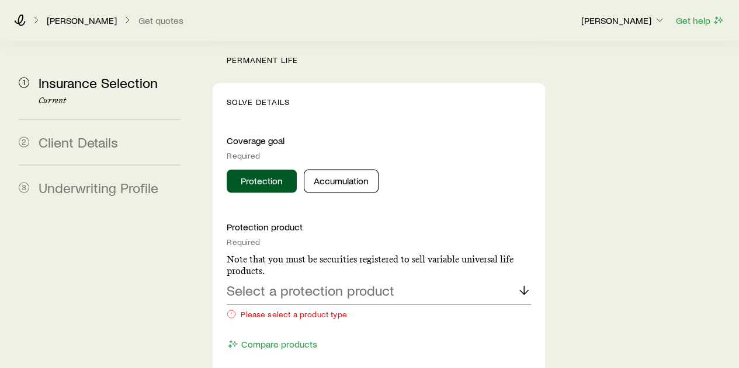
scroll to position [1226, 0]
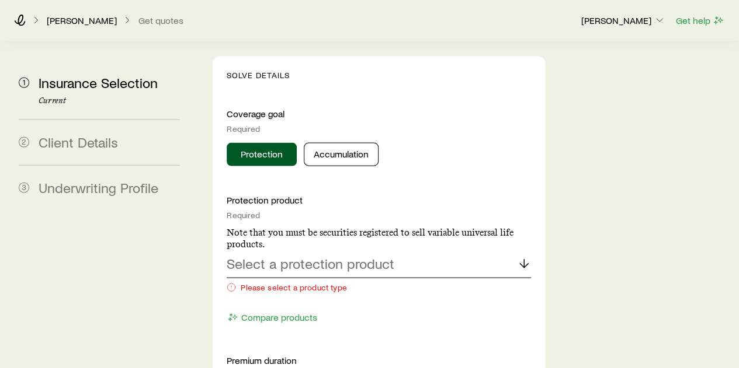
click at [406, 251] on div "Select a protection product" at bounding box center [379, 265] width 304 height 28
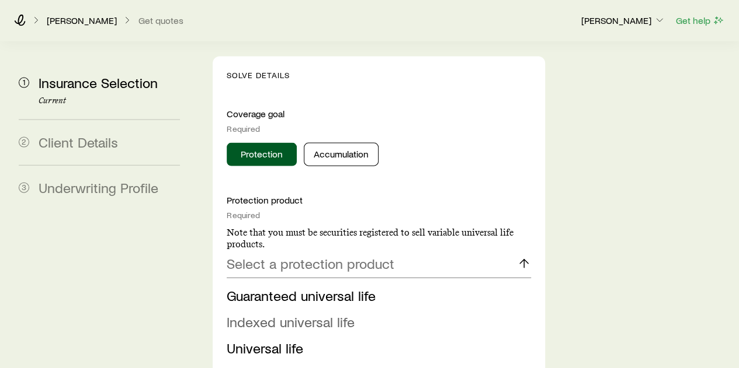
click at [308, 314] on span "Indexed universal life" at bounding box center [291, 322] width 128 height 17
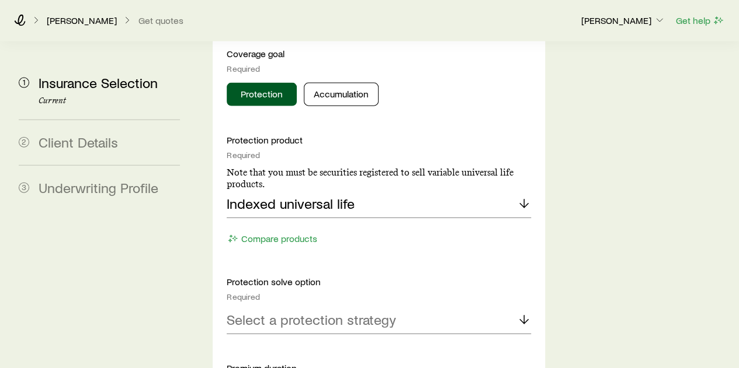
scroll to position [1343, 0]
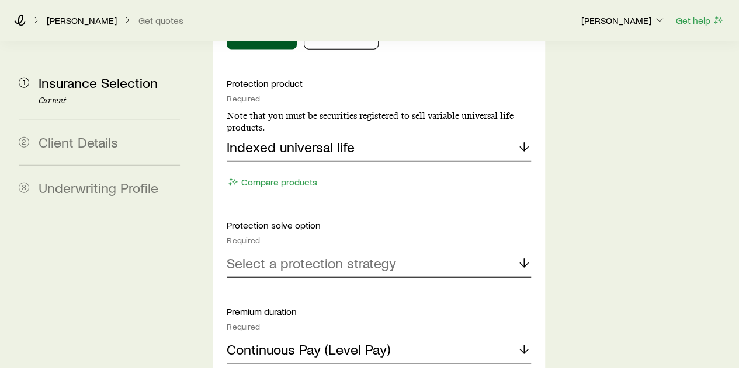
click at [525, 256] on icon at bounding box center [524, 263] width 14 height 14
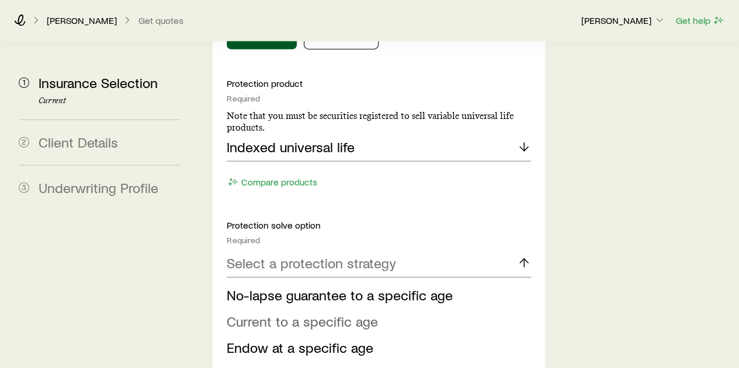
click at [310, 313] on span "Current to a specific age" at bounding box center [302, 321] width 151 height 17
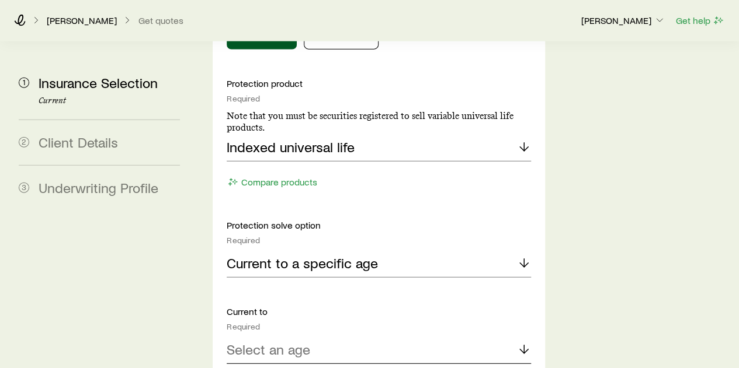
click at [526, 343] on icon at bounding box center [524, 350] width 14 height 14
drag, startPoint x: 265, startPoint y: 297, endPoint x: 357, endPoint y: 281, distance: 93.6
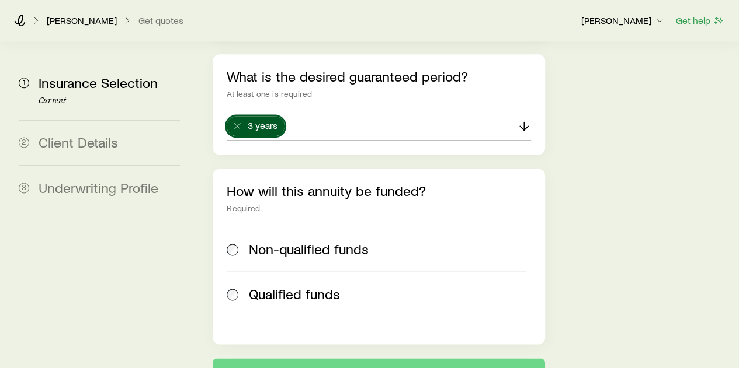
scroll to position [2958, 0]
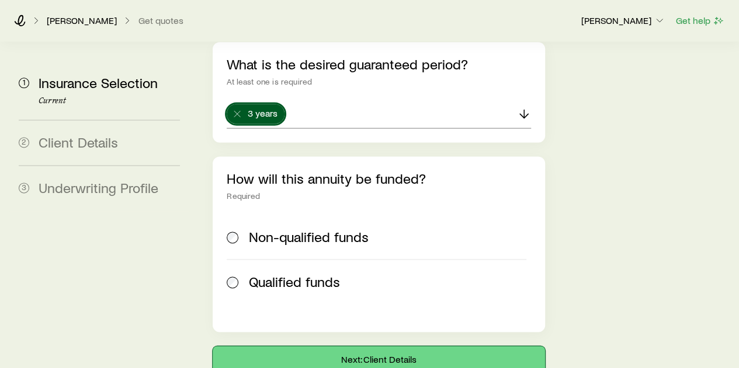
click at [376, 346] on button "Next: Client Details" at bounding box center [379, 360] width 332 height 28
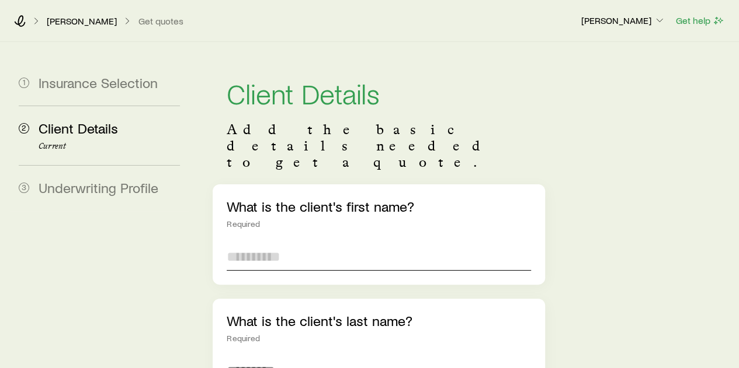
click at [287, 243] on input "text" at bounding box center [379, 257] width 304 height 28
type input "***"
click at [265, 357] on input "text" at bounding box center [379, 371] width 304 height 28
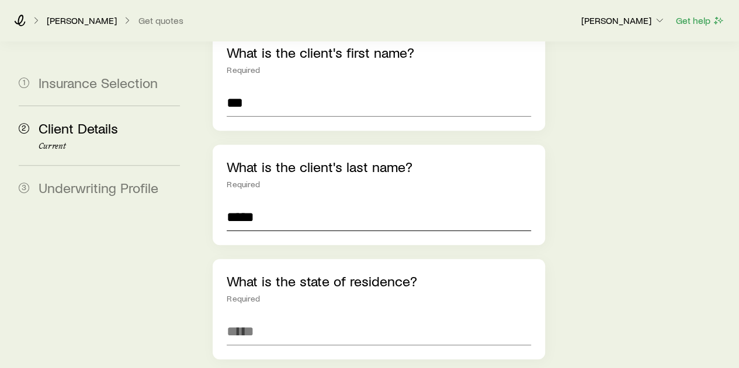
scroll to position [175, 0]
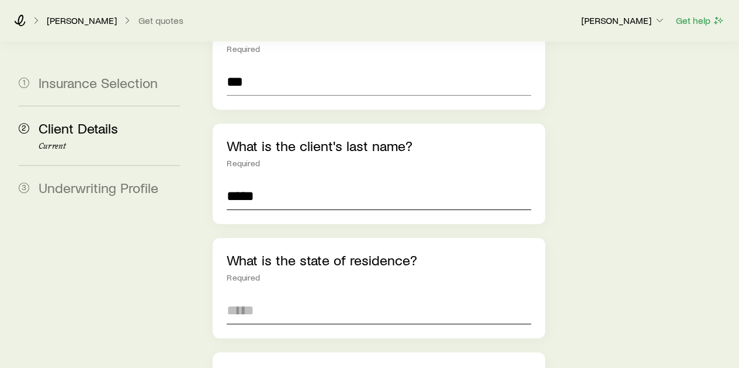
type input "*****"
click at [286, 297] on input at bounding box center [379, 311] width 304 height 28
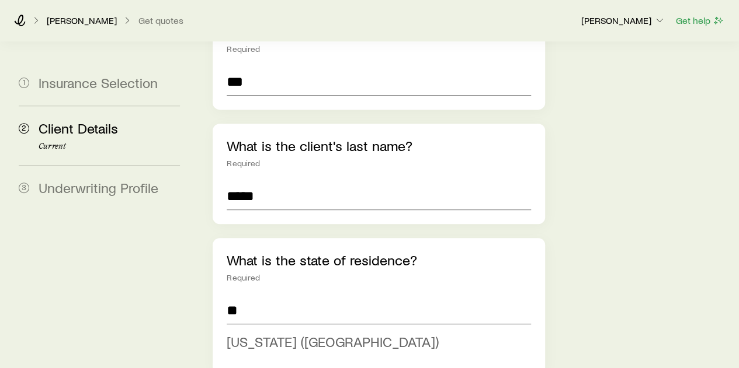
click at [304, 333] on span "[US_STATE] ([GEOGRAPHIC_DATA])" at bounding box center [333, 341] width 212 height 17
type input "**********"
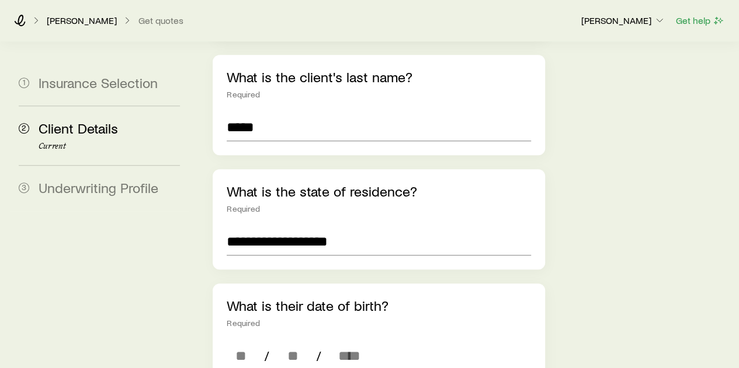
scroll to position [350, 0]
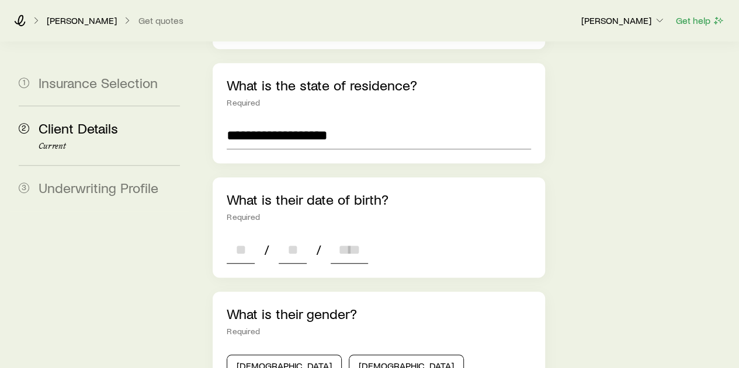
click at [239, 236] on input at bounding box center [241, 250] width 28 height 28
type input "*"
click at [300, 236] on input at bounding box center [293, 250] width 28 height 28
type input "*"
click at [346, 236] on input at bounding box center [349, 250] width 37 height 28
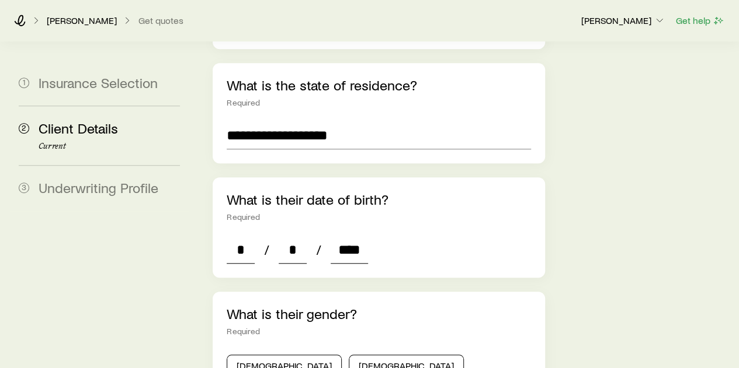
scroll to position [467, 0]
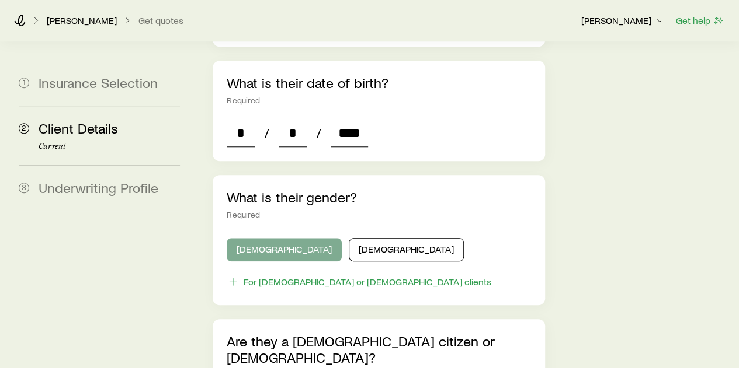
type input "****"
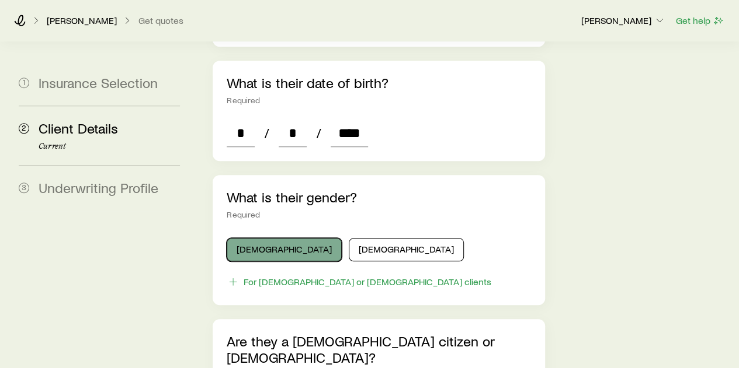
click at [270, 238] on button "[DEMOGRAPHIC_DATA]" at bounding box center [284, 249] width 115 height 23
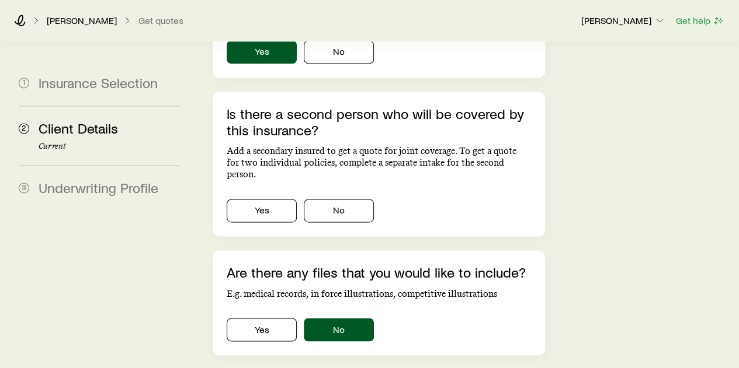
scroll to position [818, 0]
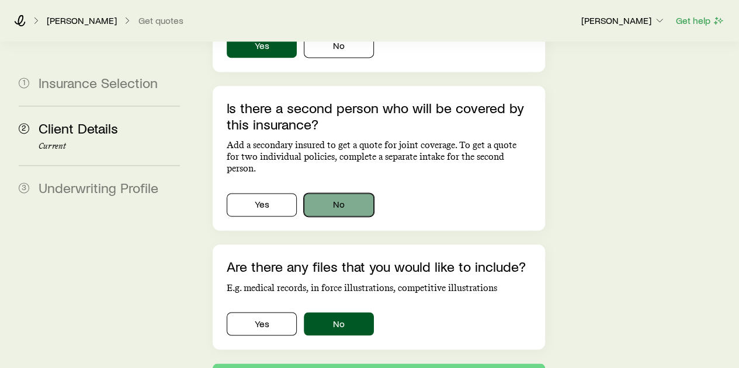
click at [347, 193] on button "No" at bounding box center [339, 204] width 70 height 23
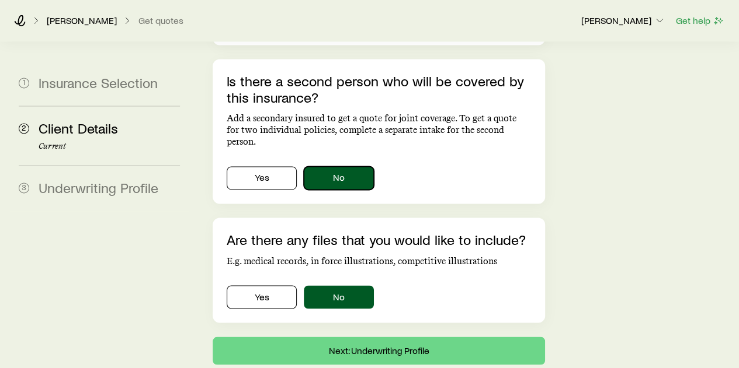
scroll to position [859, 0]
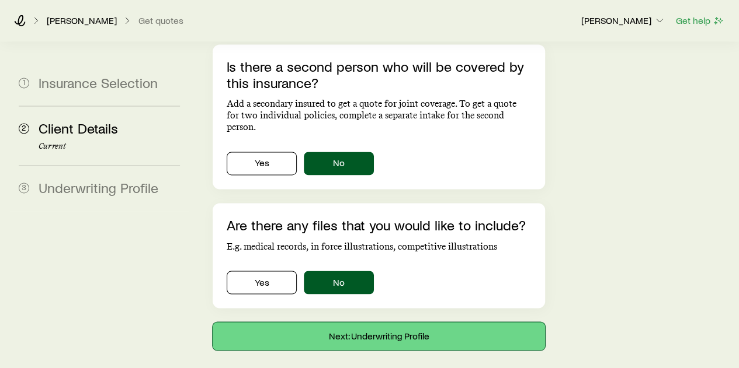
click at [356, 322] on button "Next: Underwriting Profile" at bounding box center [379, 336] width 332 height 28
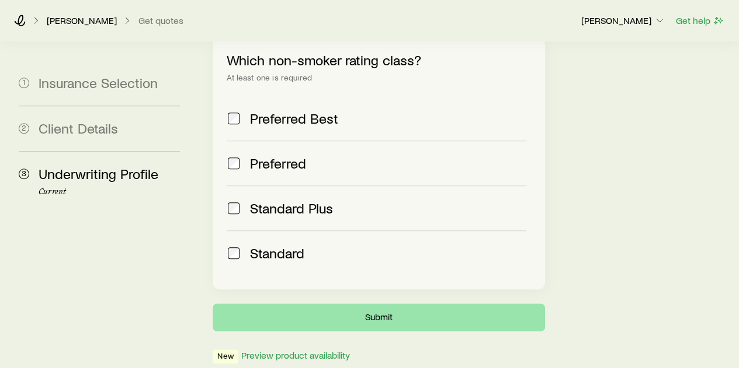
scroll to position [548, 0]
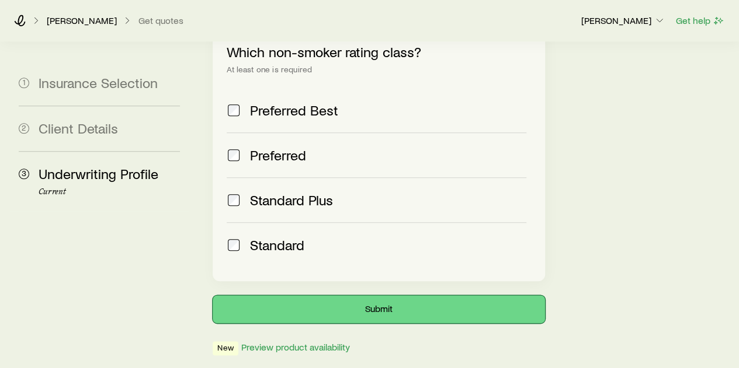
click at [380, 295] on button "Submit" at bounding box center [379, 309] width 332 height 28
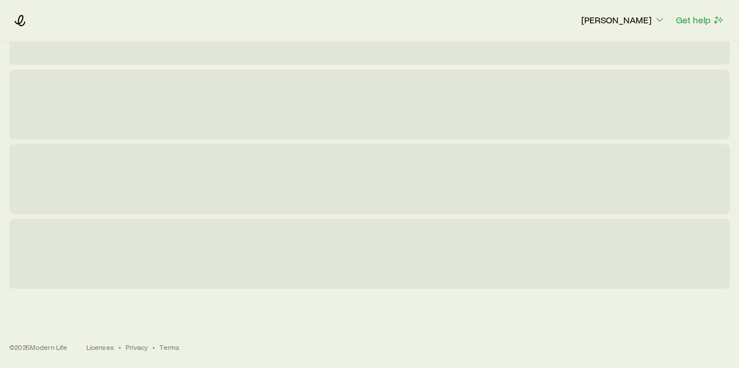
scroll to position [0, 0]
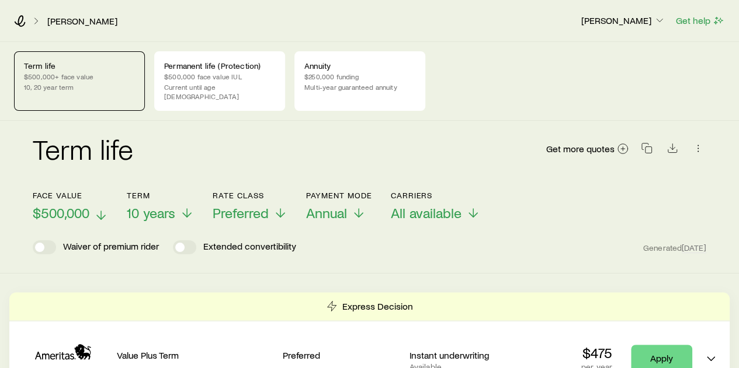
click at [101, 211] on line at bounding box center [101, 215] width 0 height 8
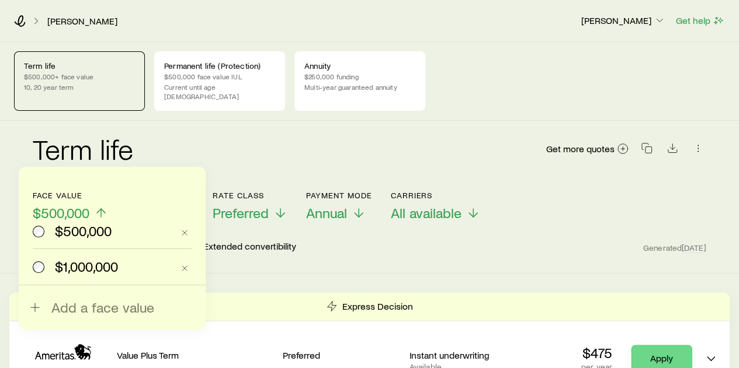
click at [74, 267] on span "$1,000,000" at bounding box center [86, 267] width 63 height 16
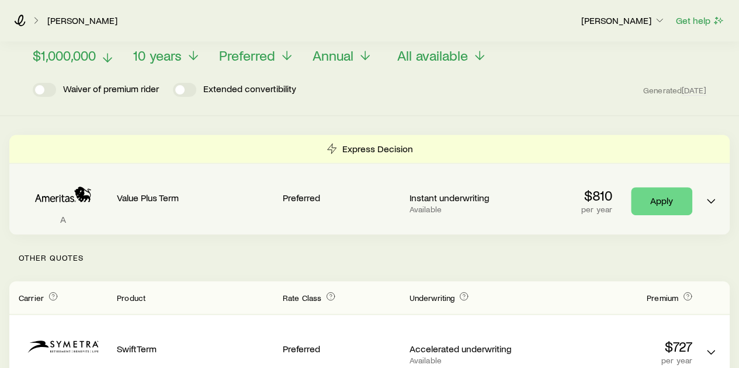
scroll to position [175, 0]
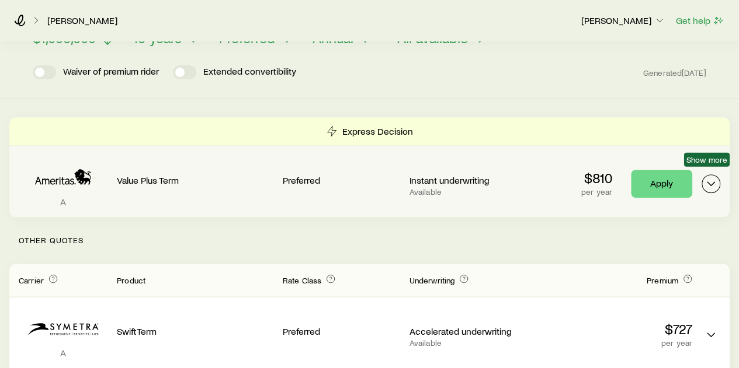
click at [712, 177] on icon "Term quotes" at bounding box center [711, 184] width 14 height 14
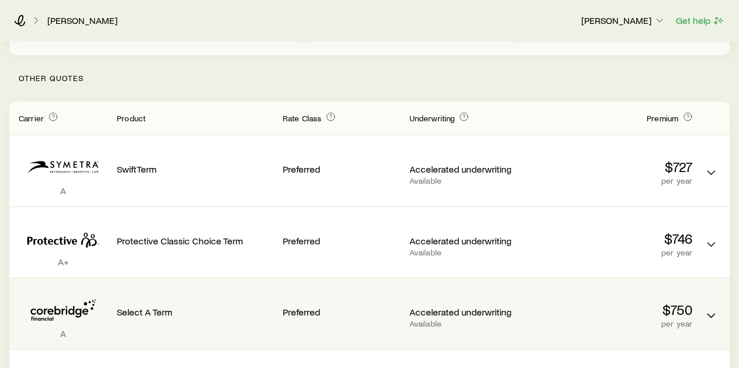
scroll to position [467, 0]
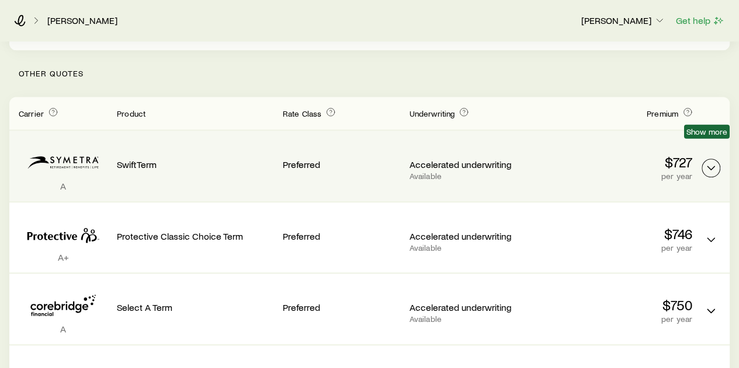
click at [710, 161] on icon "Term quotes" at bounding box center [711, 168] width 14 height 14
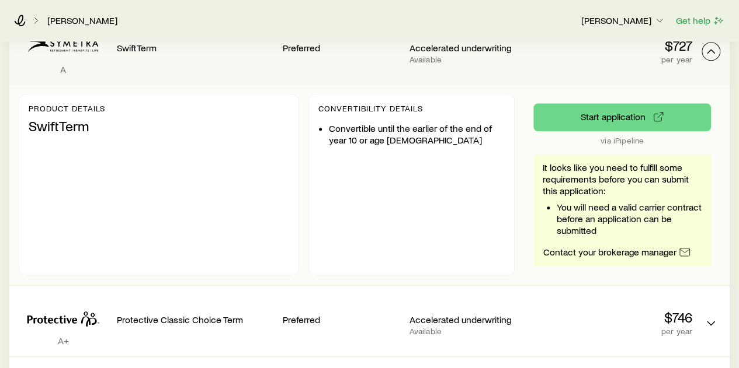
scroll to position [701, 0]
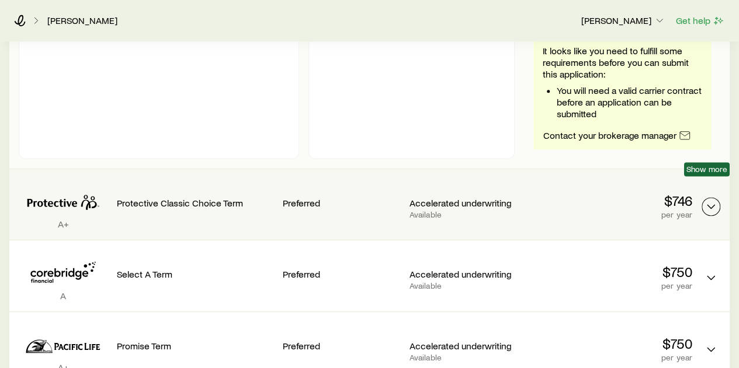
click at [711, 200] on icon "Term quotes" at bounding box center [711, 207] width 14 height 14
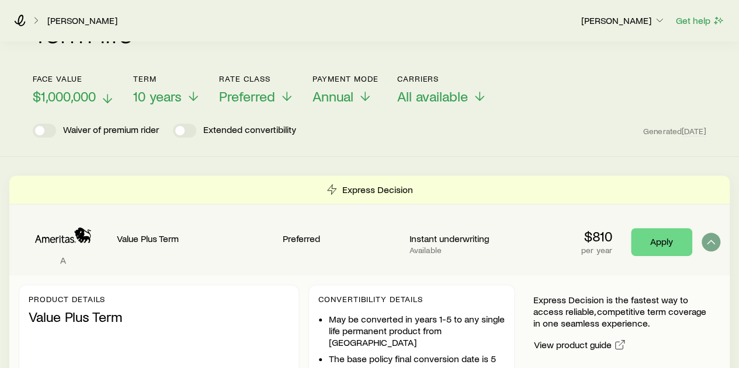
scroll to position [0, 0]
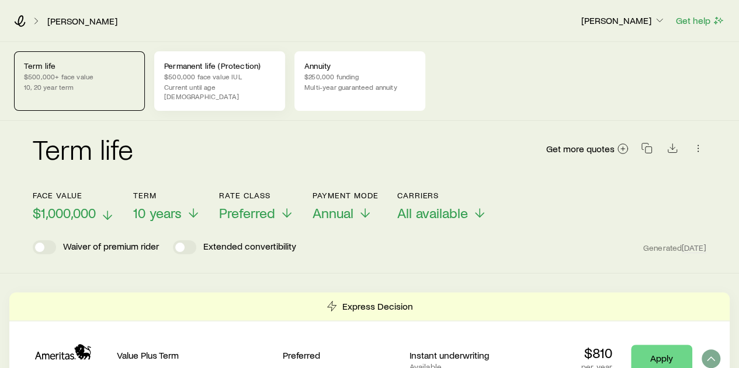
click at [225, 77] on p "$500,000 face value IUL" at bounding box center [219, 76] width 111 height 9
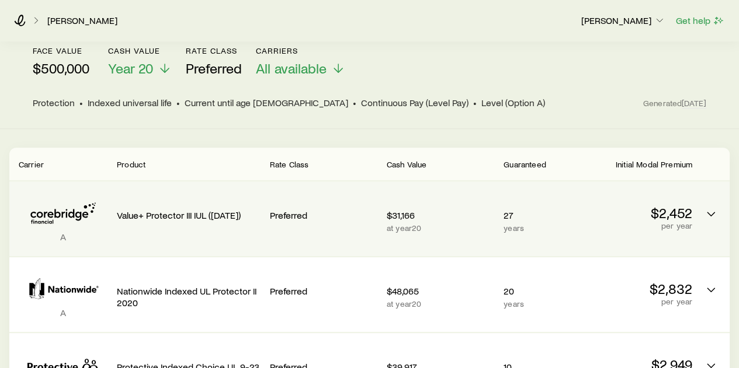
scroll to position [234, 0]
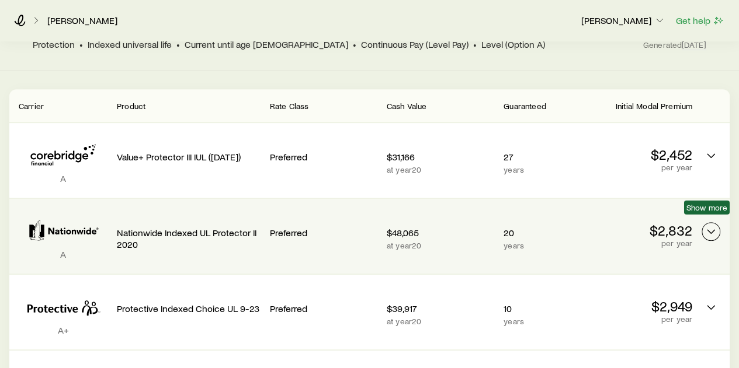
click at [712, 225] on icon "Permanent quotes" at bounding box center [711, 232] width 14 height 14
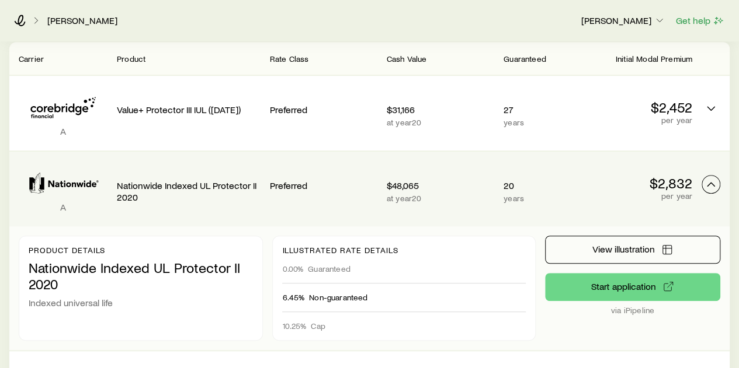
scroll to position [292, 0]
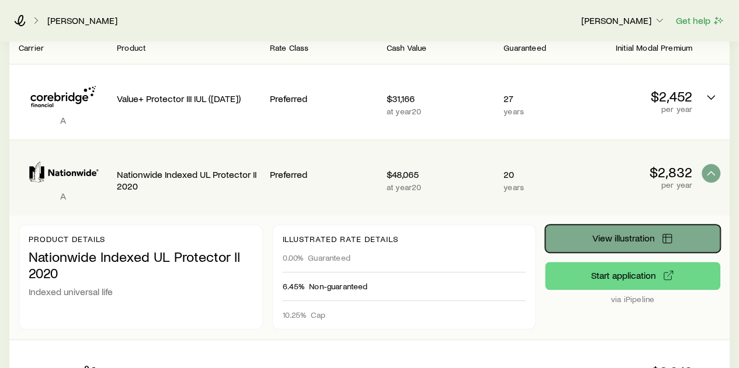
click at [620, 234] on span "View illustration" at bounding box center [623, 238] width 62 height 9
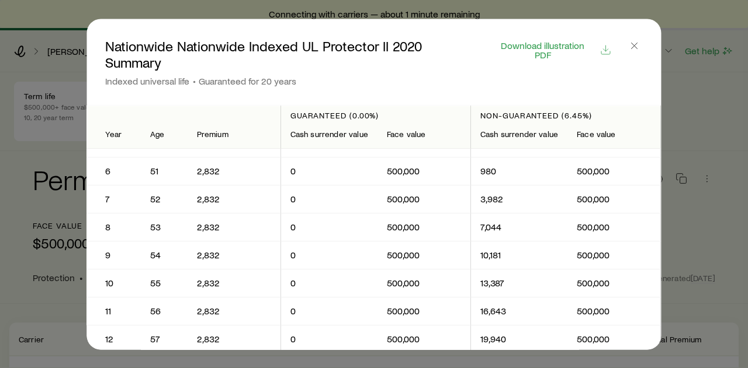
scroll to position [0, 0]
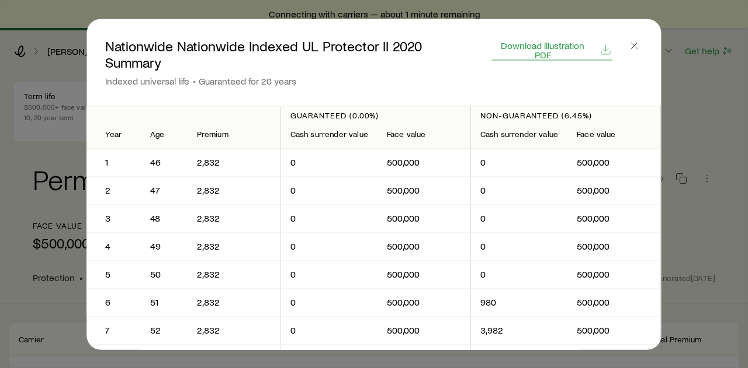
click at [562, 44] on span "Download illustration PDF" at bounding box center [542, 49] width 100 height 19
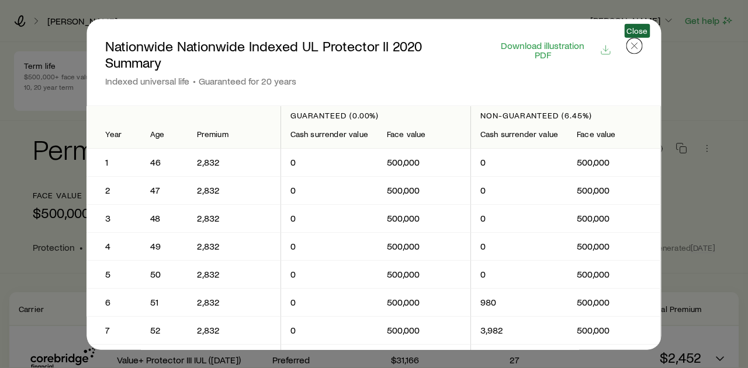
click at [634, 43] on icon "button" at bounding box center [634, 46] width 12 height 12
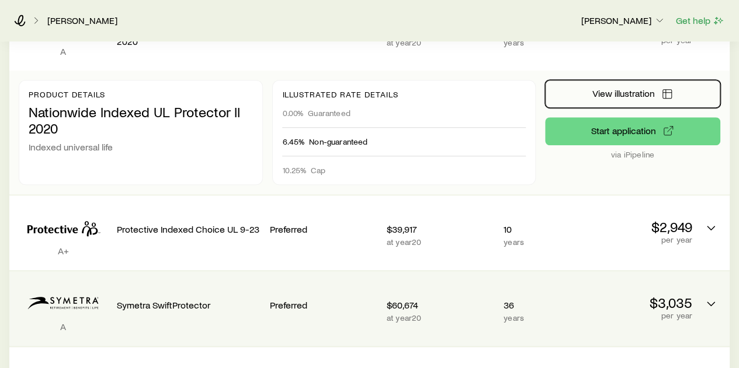
scroll to position [409, 0]
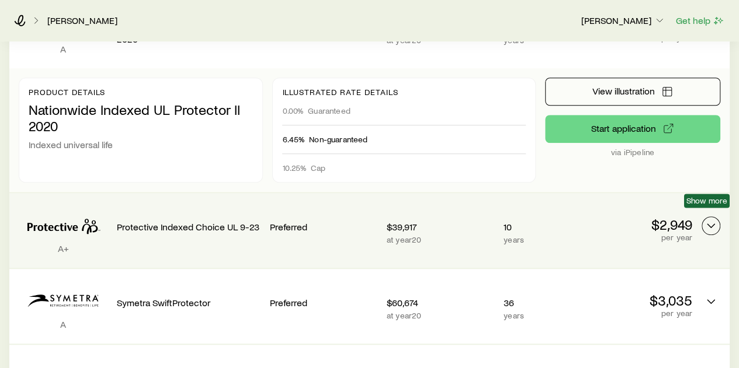
click at [710, 219] on icon "Permanent quotes" at bounding box center [711, 226] width 14 height 14
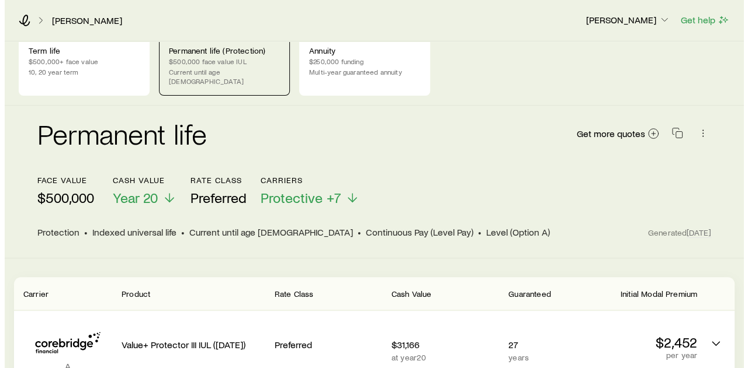
scroll to position [0, 0]
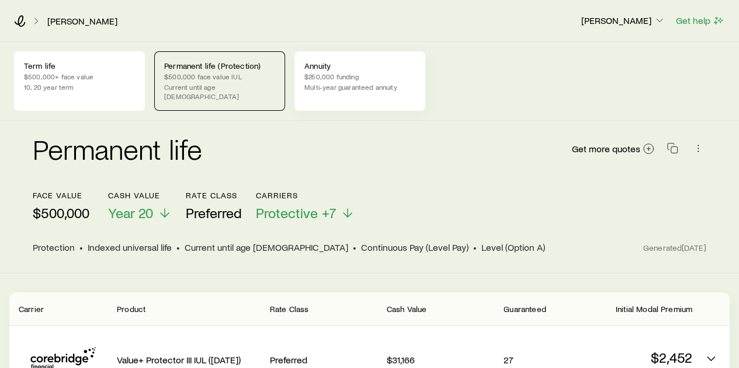
click at [339, 75] on p "$250,000 funding" at bounding box center [359, 76] width 111 height 9
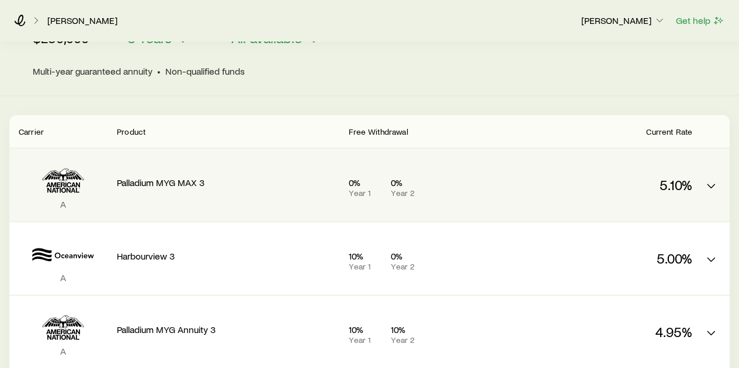
scroll to position [117, 0]
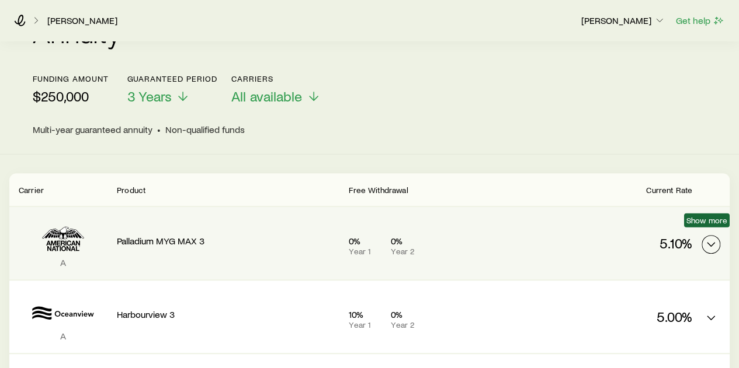
click at [708, 238] on icon "MYGA quotes" at bounding box center [711, 245] width 14 height 14
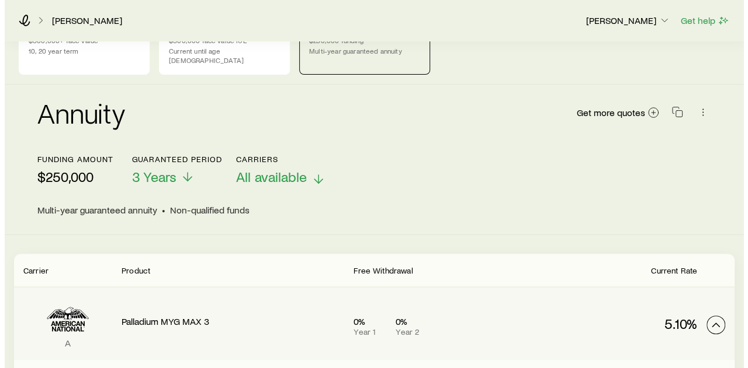
scroll to position [0, 0]
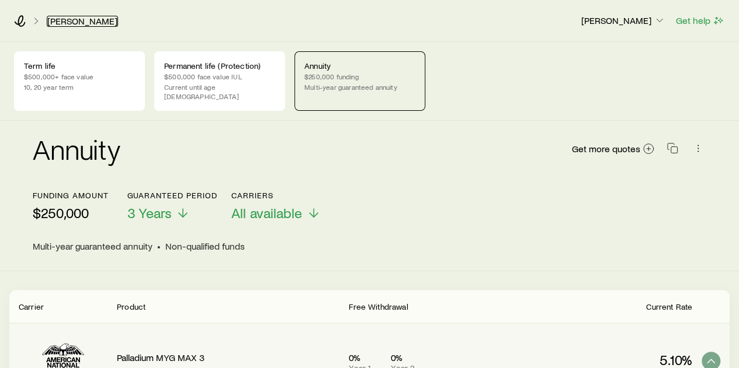
click at [70, 19] on link "[PERSON_NAME]" at bounding box center [82, 21] width 71 height 11
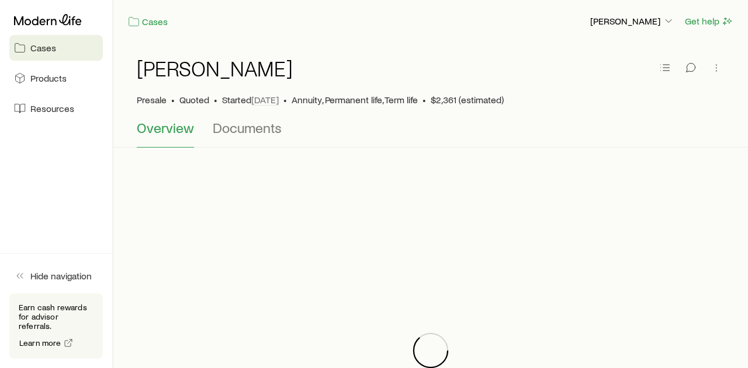
scroll to position [159552, 0]
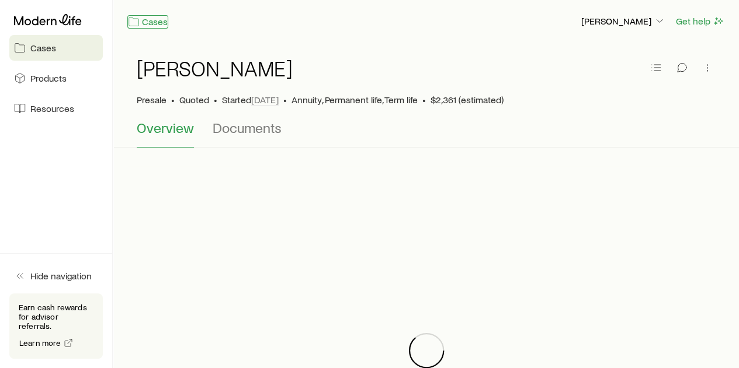
click at [153, 23] on link "Cases" at bounding box center [147, 21] width 41 height 13
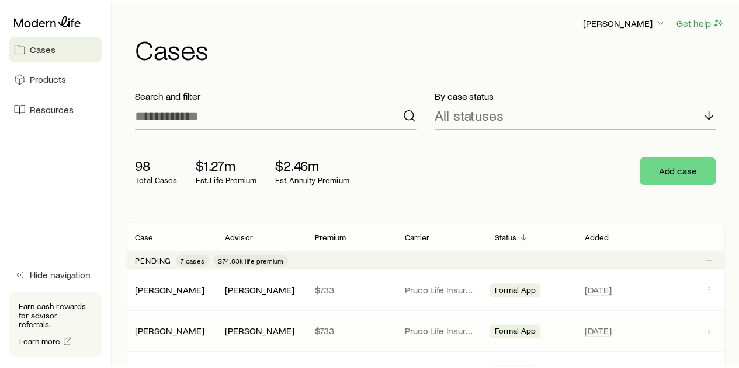
scroll to position [159552, 0]
